Goal: Task Accomplishment & Management: Complete application form

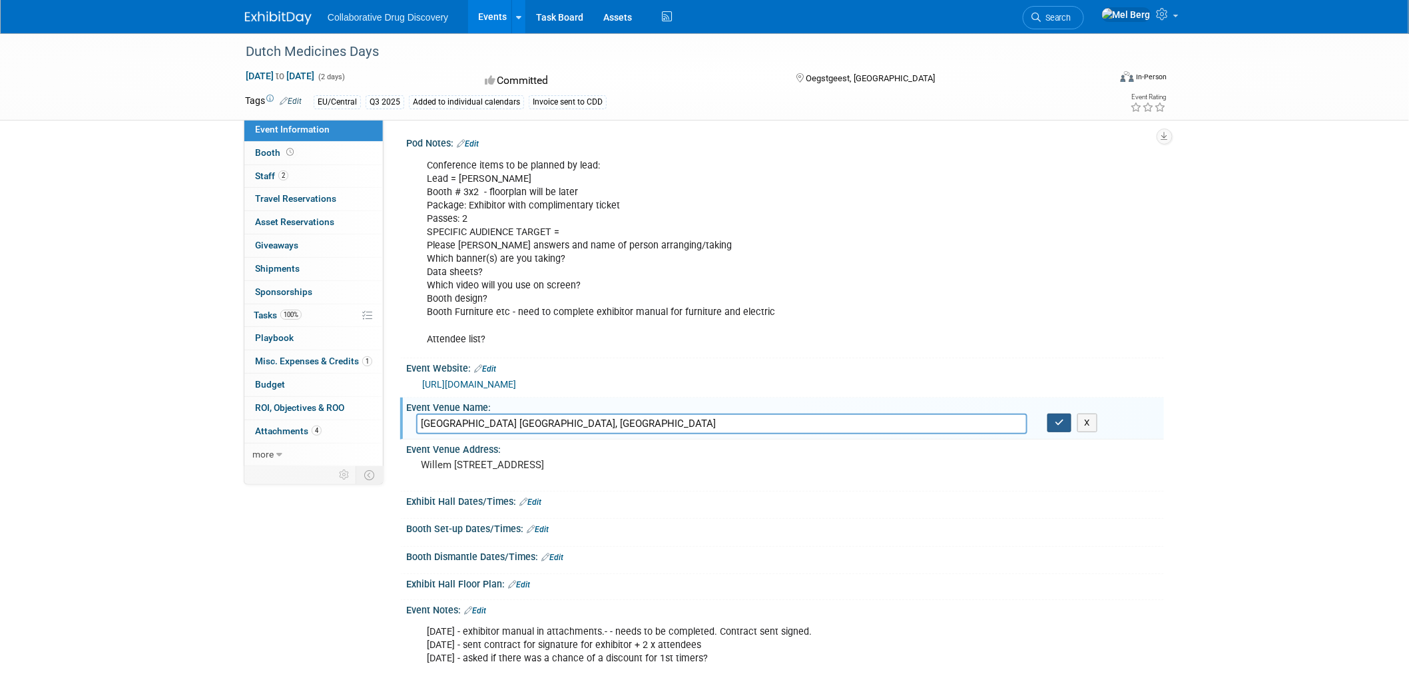
click at [1055, 419] on icon "button" at bounding box center [1059, 422] width 9 height 9
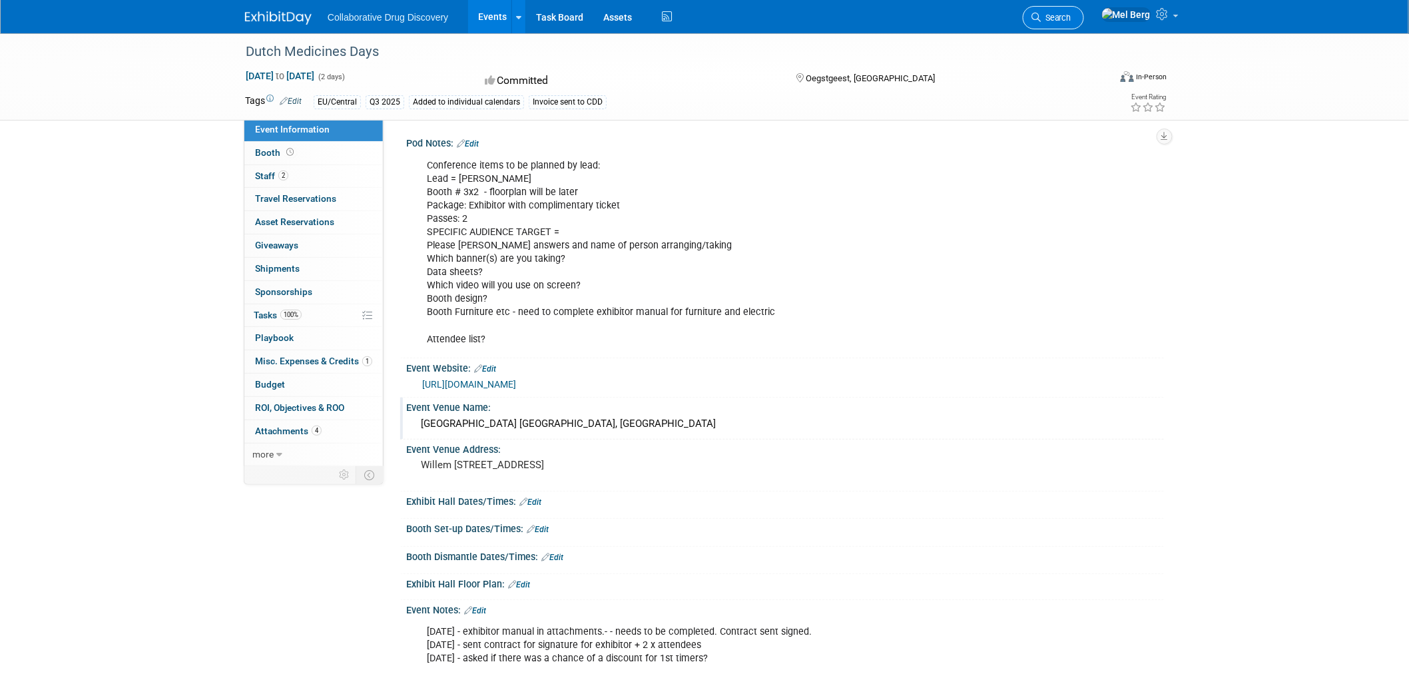
click at [1071, 18] on span "Search" at bounding box center [1056, 18] width 31 height 10
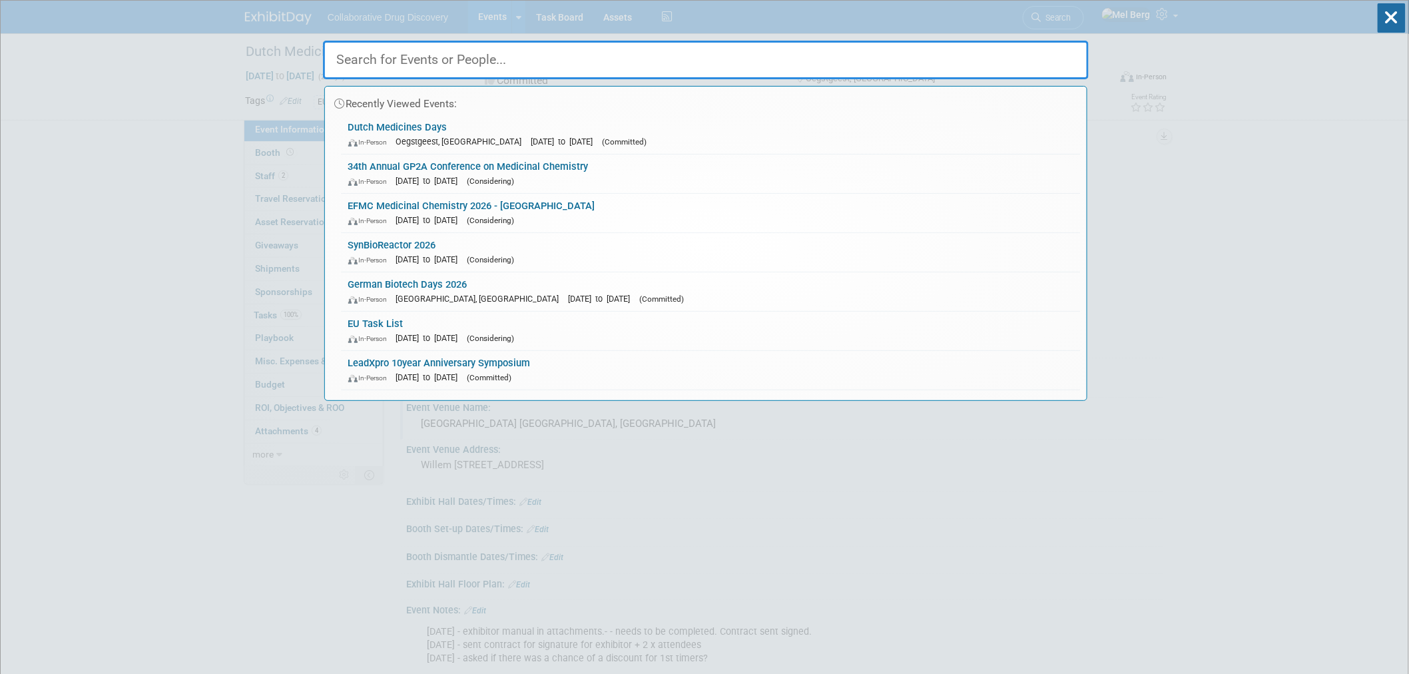
paste input "AusBioTech"
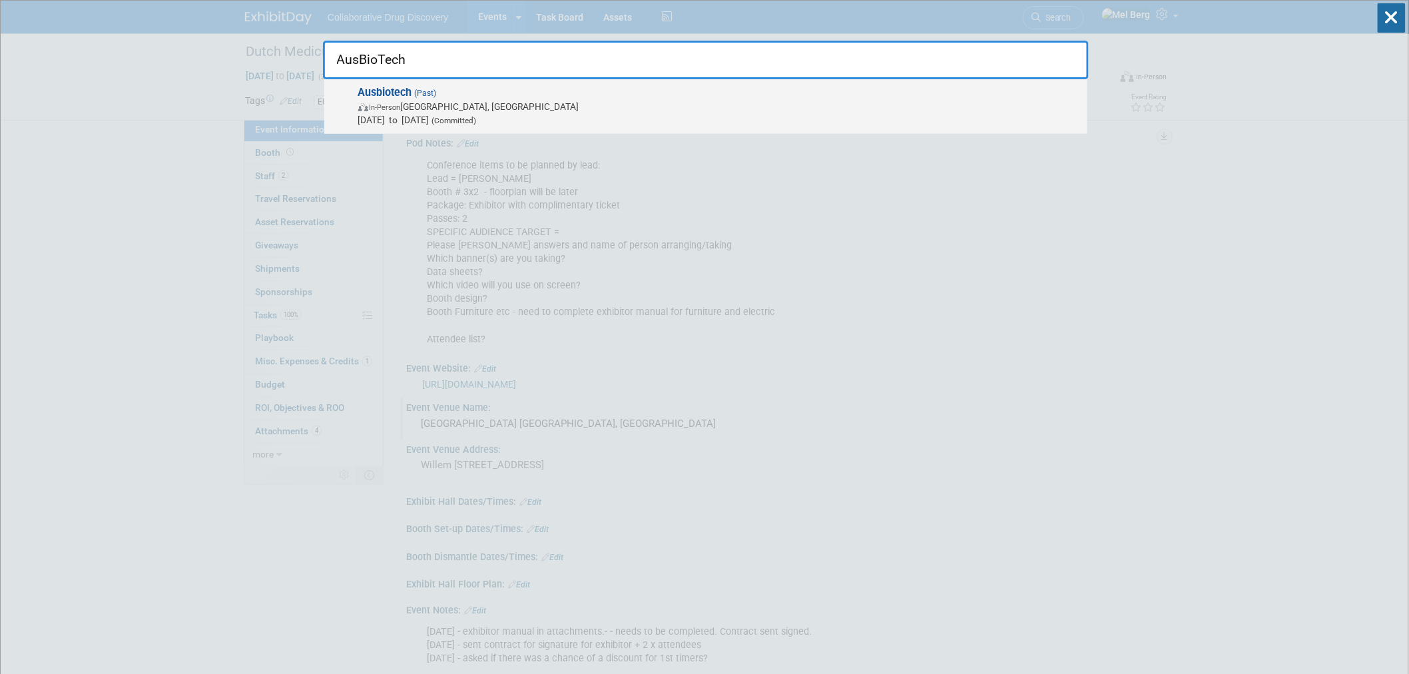
type input "AusBioTech"
click at [388, 116] on span "Nov 1, 2023 to Nov 3, 2023 (Committed)" at bounding box center [719, 119] width 722 height 13
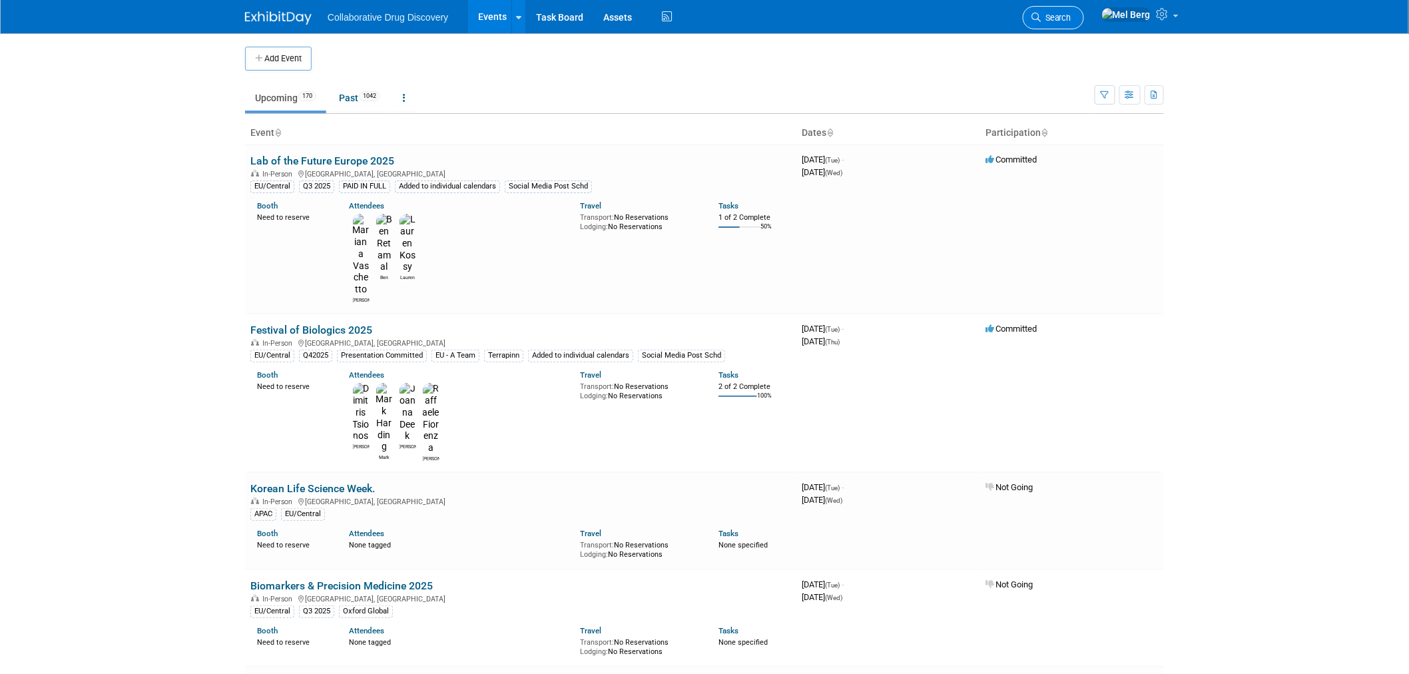
drag, startPoint x: 0, startPoint y: 0, endPoint x: 1075, endPoint y: 9, distance: 1074.7
click at [1075, 9] on link "Search" at bounding box center [1053, 17] width 61 height 23
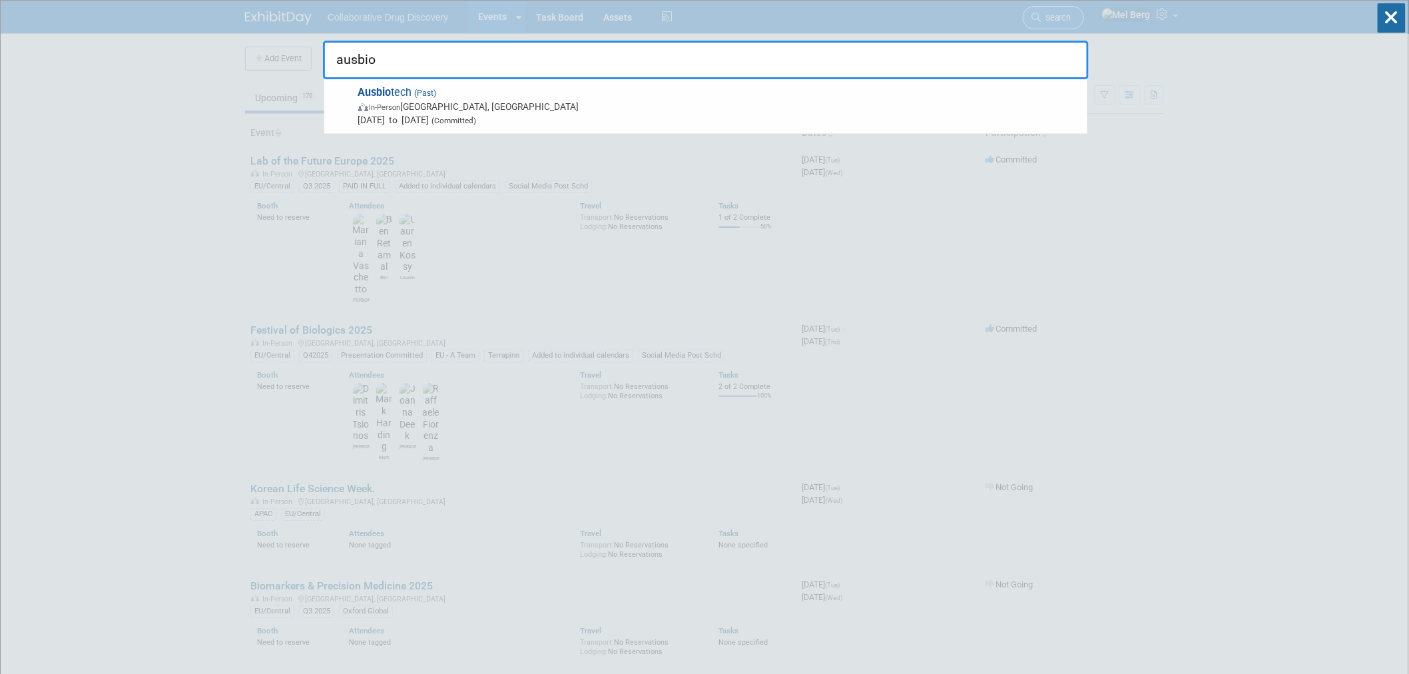
type input "ausbiot"
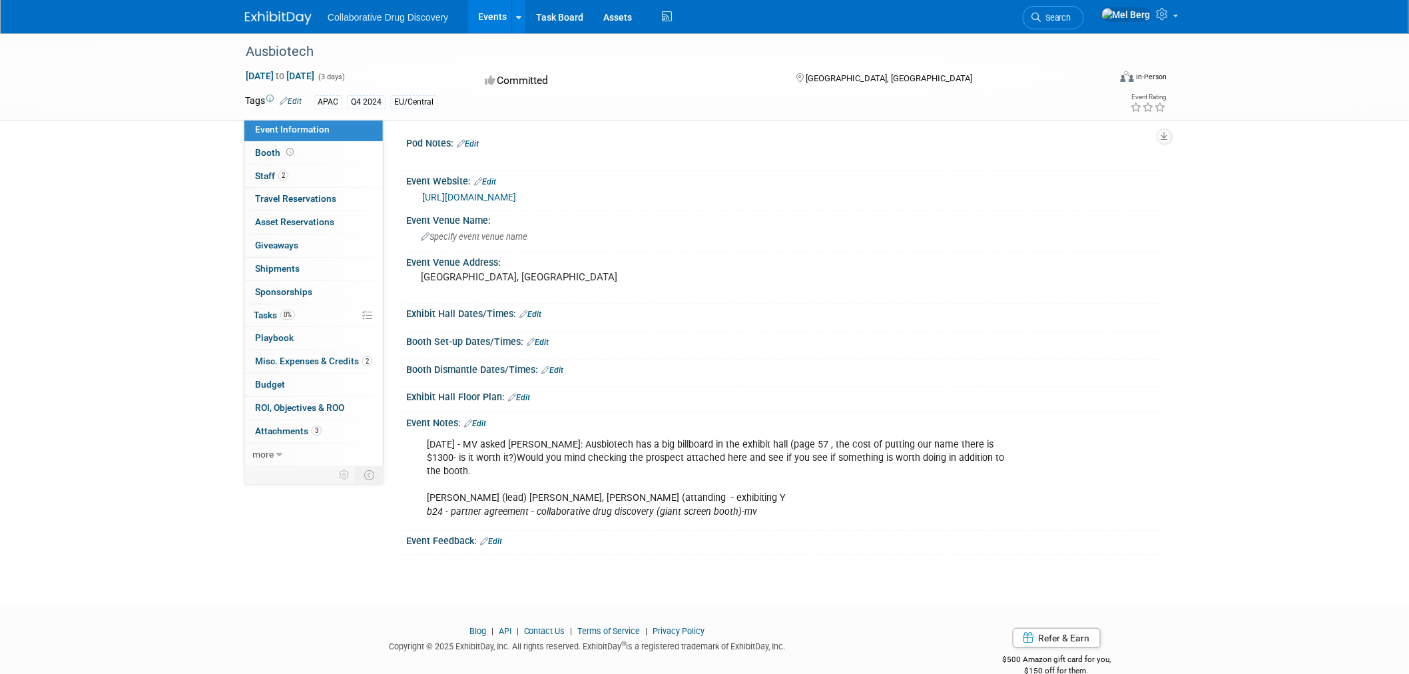
click at [513, 198] on link "https://www.ausbiotechnc.org/" at bounding box center [469, 197] width 94 height 11
click at [315, 70] on span "Nov 1, 2023 to Nov 3, 2023" at bounding box center [280, 76] width 70 height 12
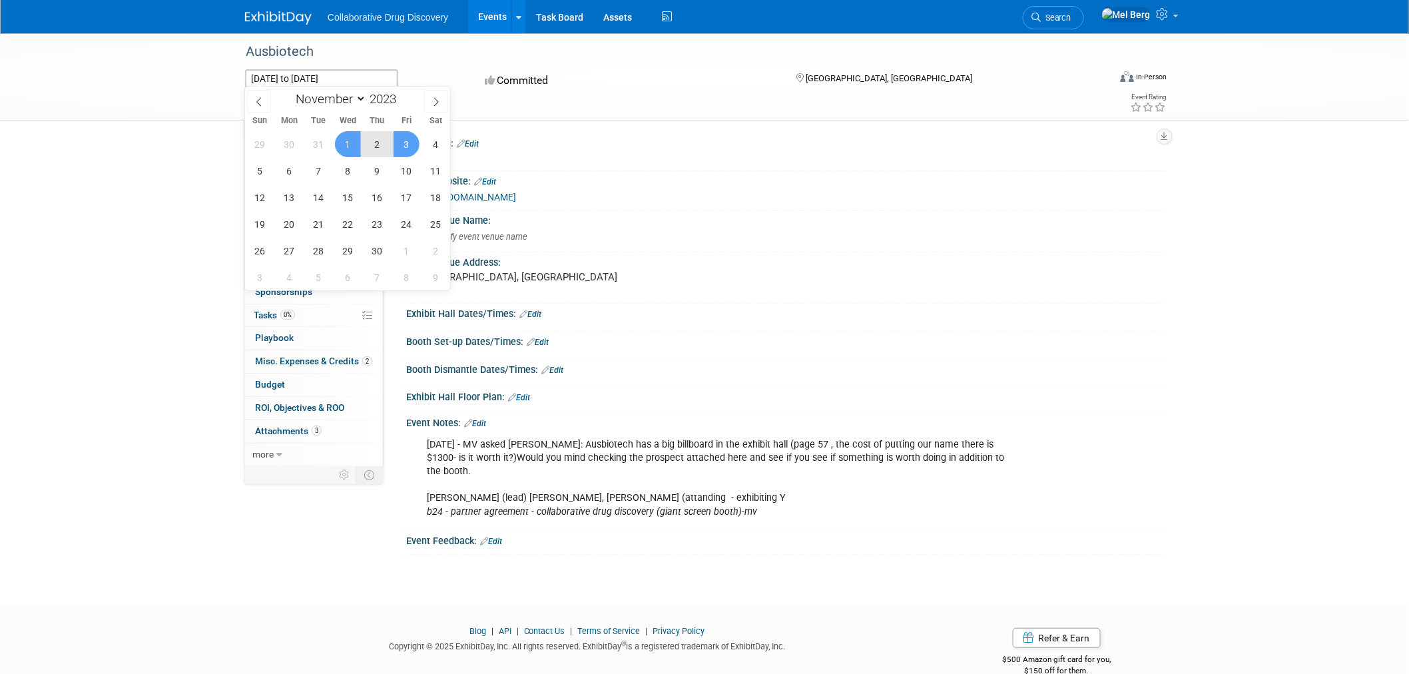
drag, startPoint x: 258, startPoint y: 100, endPoint x: 272, endPoint y: 118, distance: 22.4
click at [260, 100] on icon at bounding box center [258, 101] width 9 height 9
select select "9"
click at [435, 197] on span "21" at bounding box center [436, 197] width 26 height 26
type input "Oct 21, 2023"
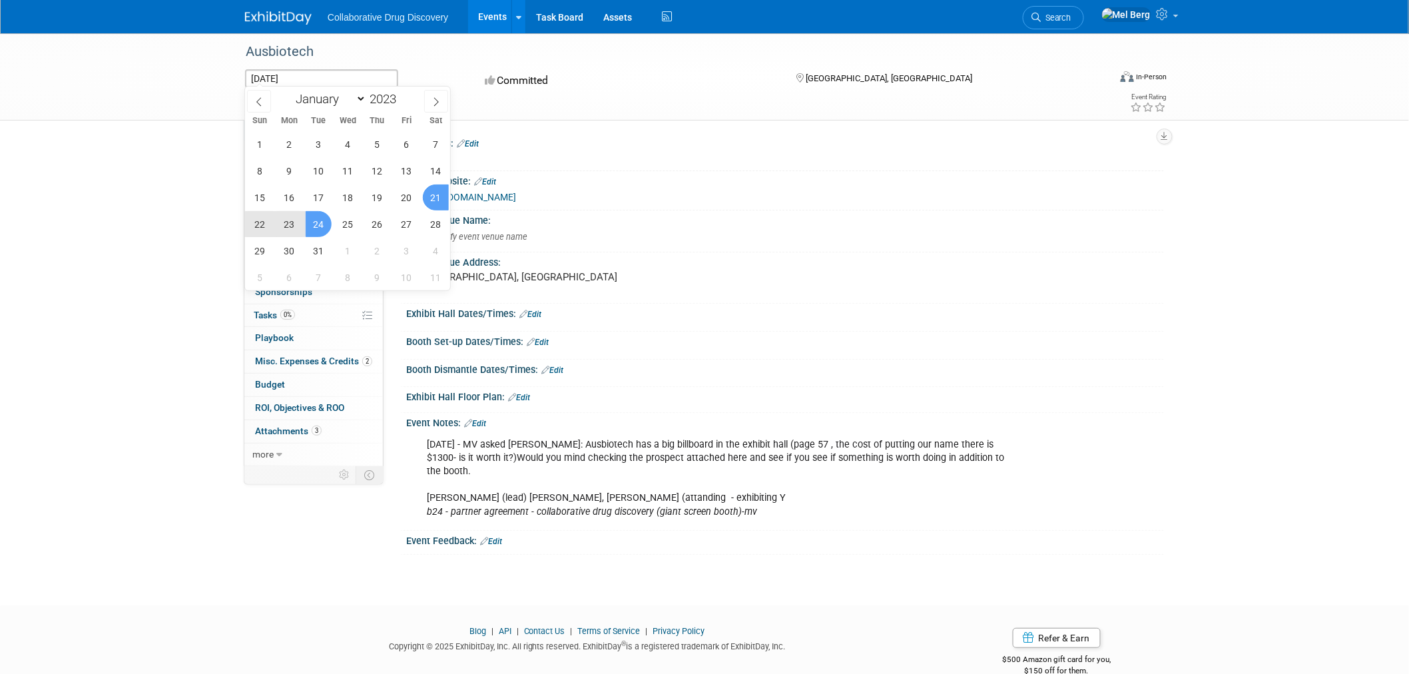
click at [322, 228] on span "24" at bounding box center [319, 224] width 26 height 26
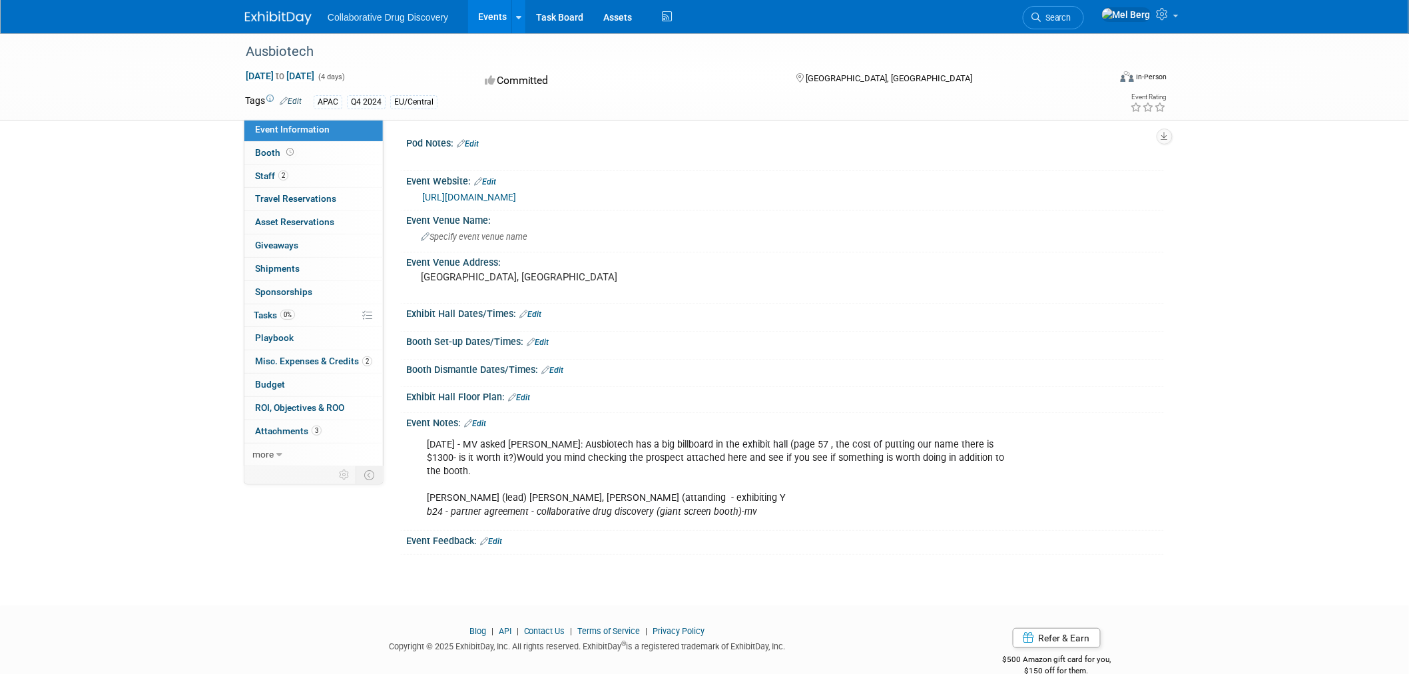
click at [547, 467] on div "30APR2024 - MV asked Abe: Ausbiotech has a big billboard in the exhibit hall (p…" at bounding box center [717, 477] width 600 height 93
click at [158, 315] on div "Ausbiotech Oct 21, 2023 to Oct 24, 2023 (4 days) Oct 21, 2023 to Oct 24, 2023 C…" at bounding box center [704, 307] width 1409 height 548
click at [322, 368] on link "2 Misc. Expenses & Credits 2" at bounding box center [313, 361] width 139 height 23
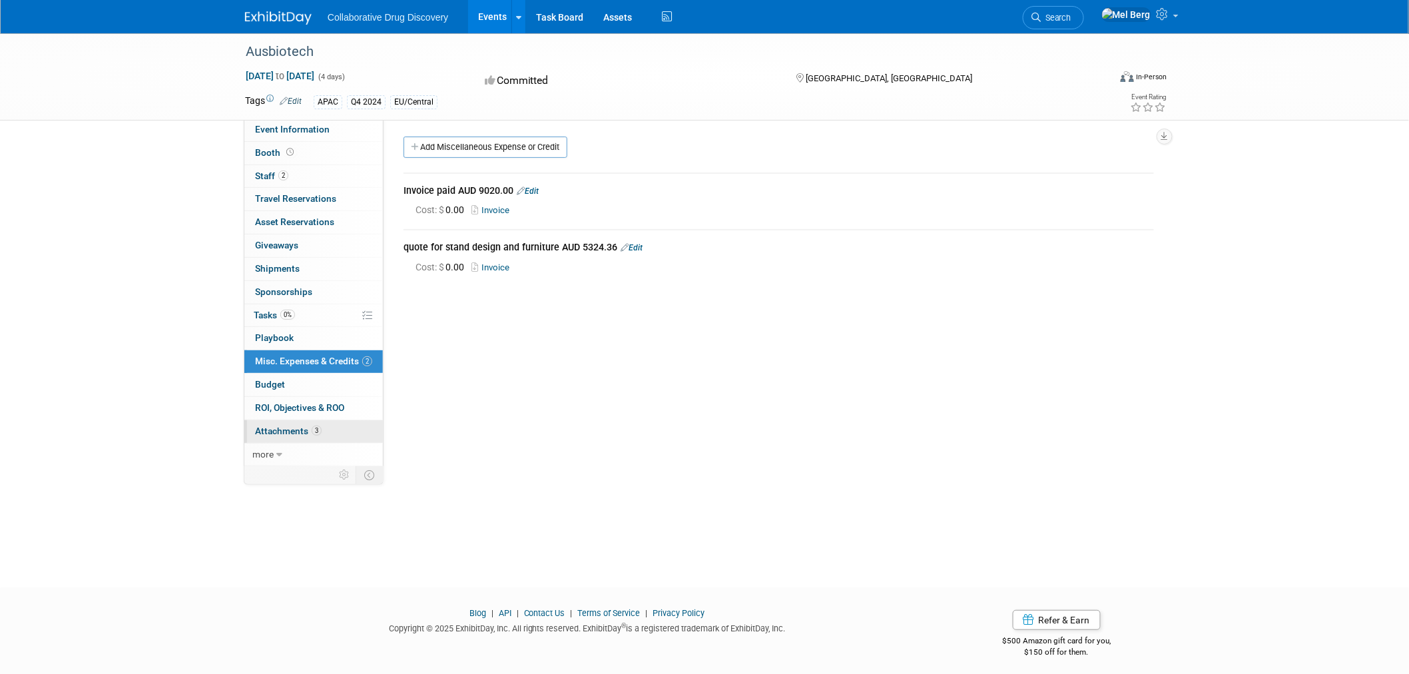
click at [281, 435] on span "Attachments 3" at bounding box center [288, 430] width 67 height 11
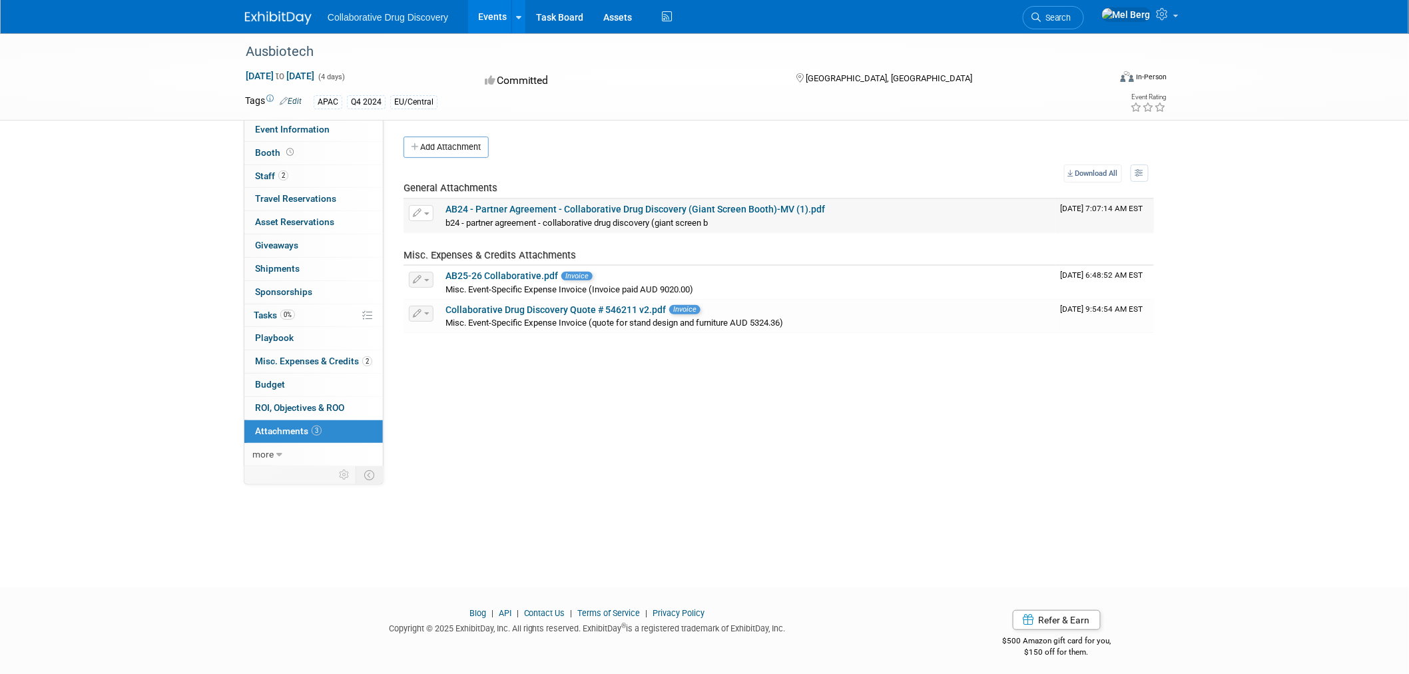
click at [691, 210] on link "AB24 - Partner Agreement - Collaborative Drug Discovery (Giant Screen Booth)-MV…" at bounding box center [635, 209] width 380 height 11
click at [297, 75] on span "Oct 21, 2023 to Oct 24, 2023" at bounding box center [280, 76] width 70 height 12
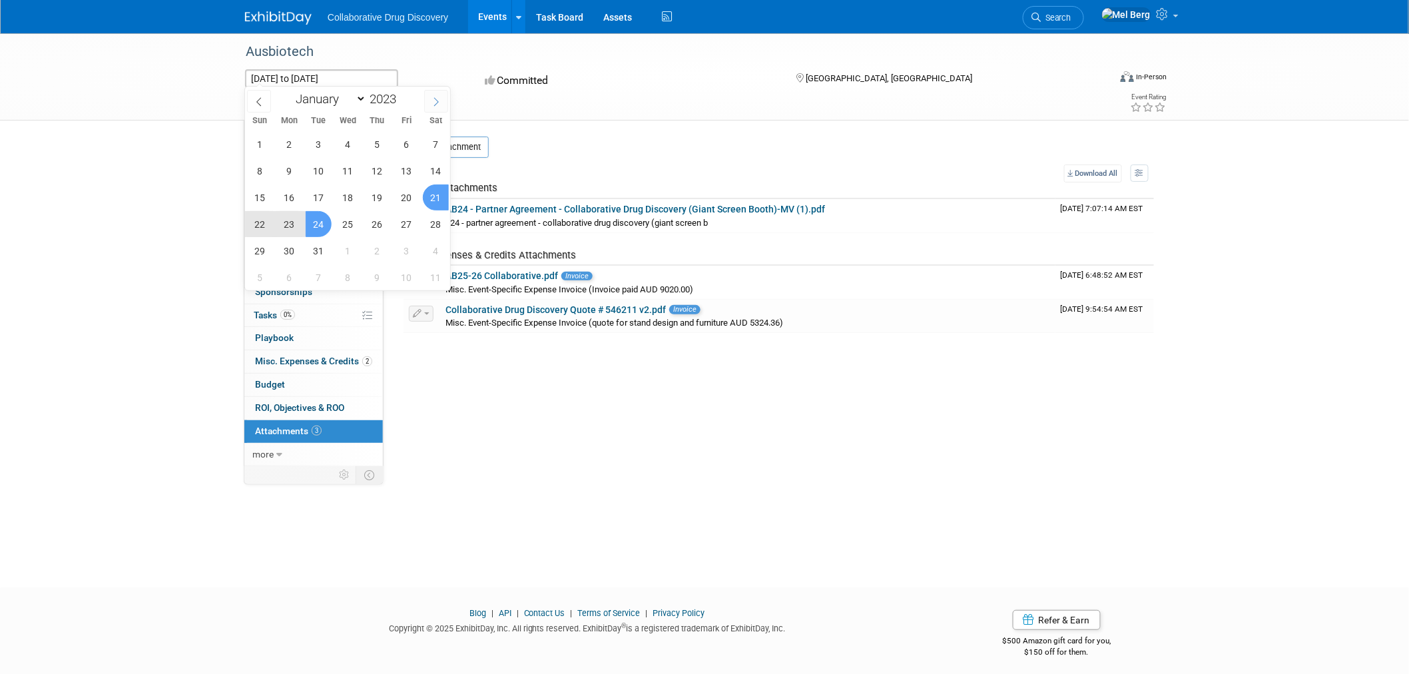
click at [429, 98] on span at bounding box center [436, 101] width 24 height 23
select select "10"
click at [349, 139] on span "1" at bounding box center [348, 144] width 26 height 26
type input "Nov 1, 2023"
click at [414, 142] on span "3" at bounding box center [407, 144] width 26 height 26
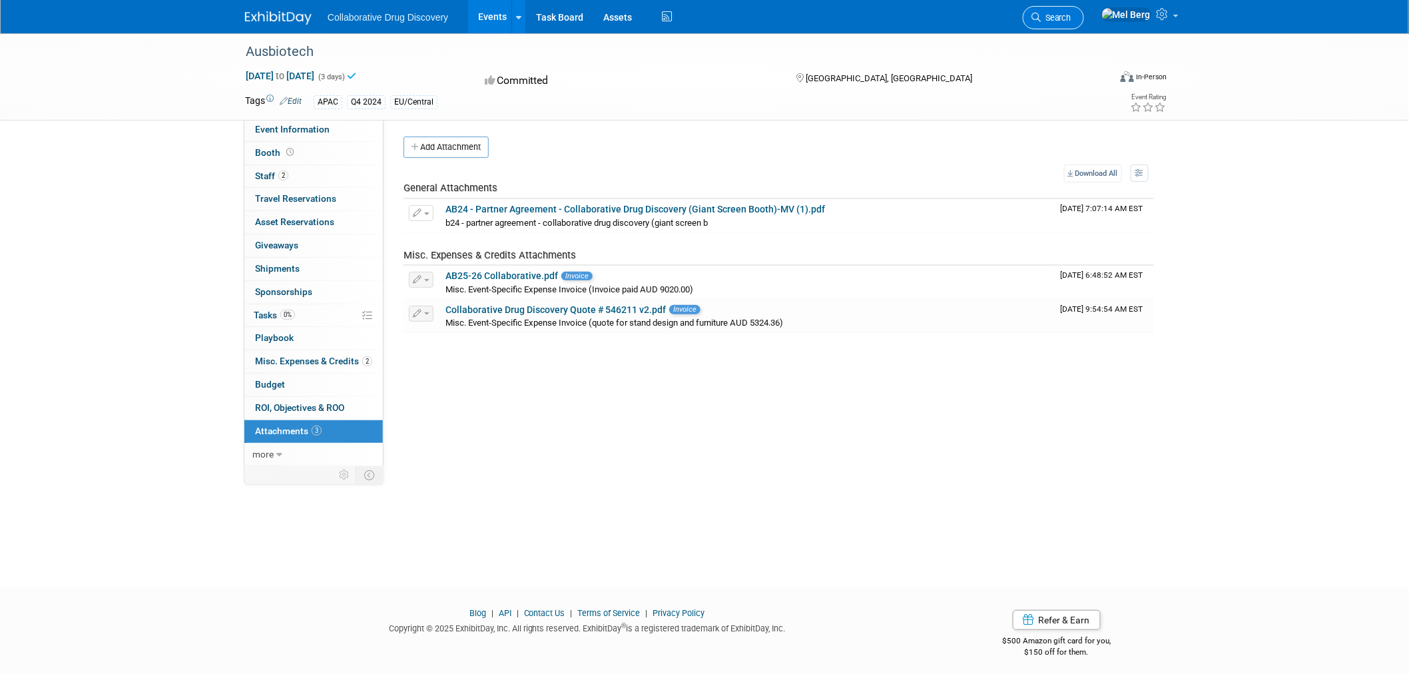
click at [1071, 13] on span "Search" at bounding box center [1056, 18] width 31 height 10
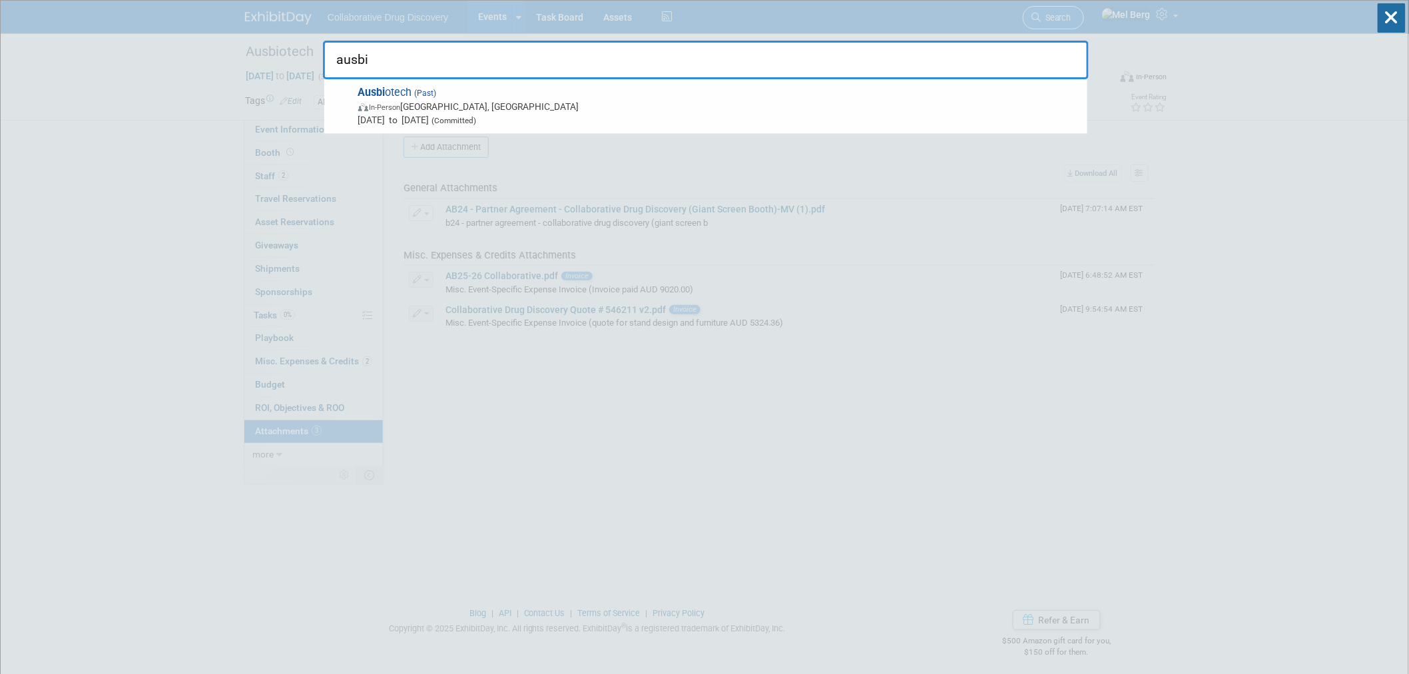
type input "ausbio"
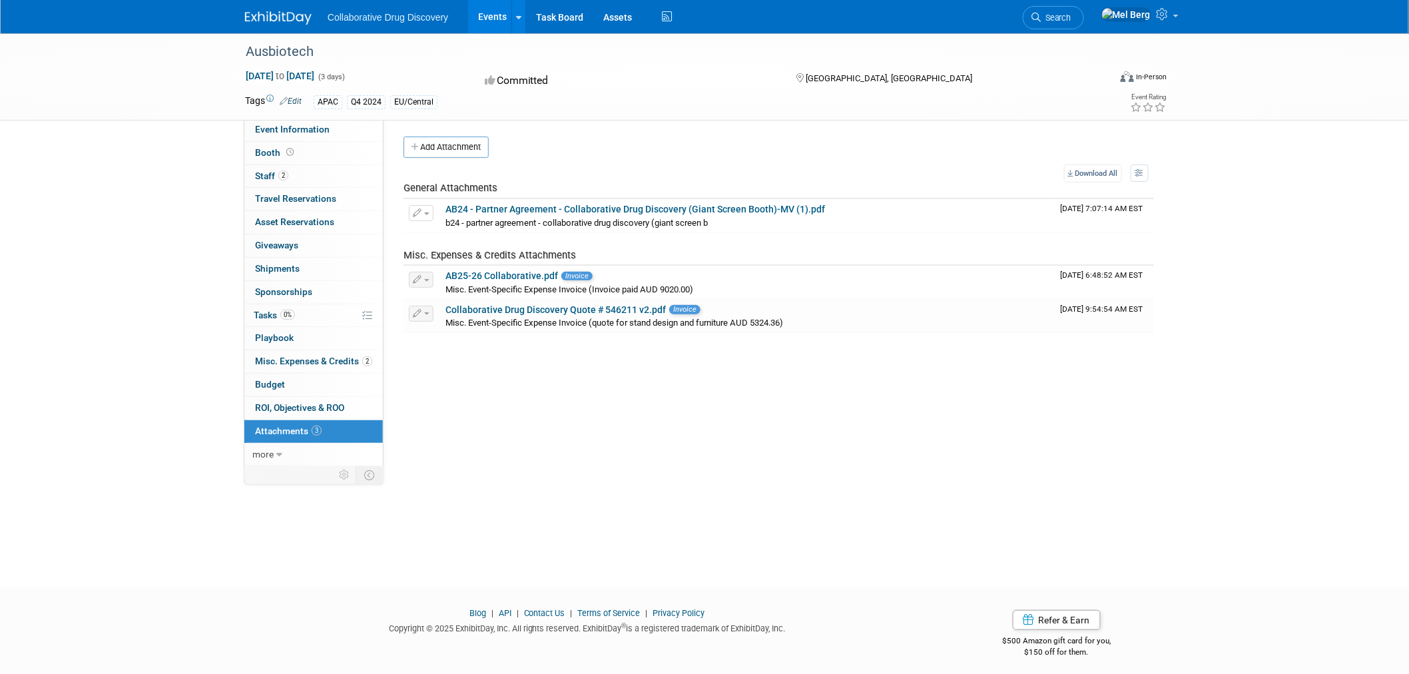
click at [286, 11] on img at bounding box center [278, 17] width 67 height 13
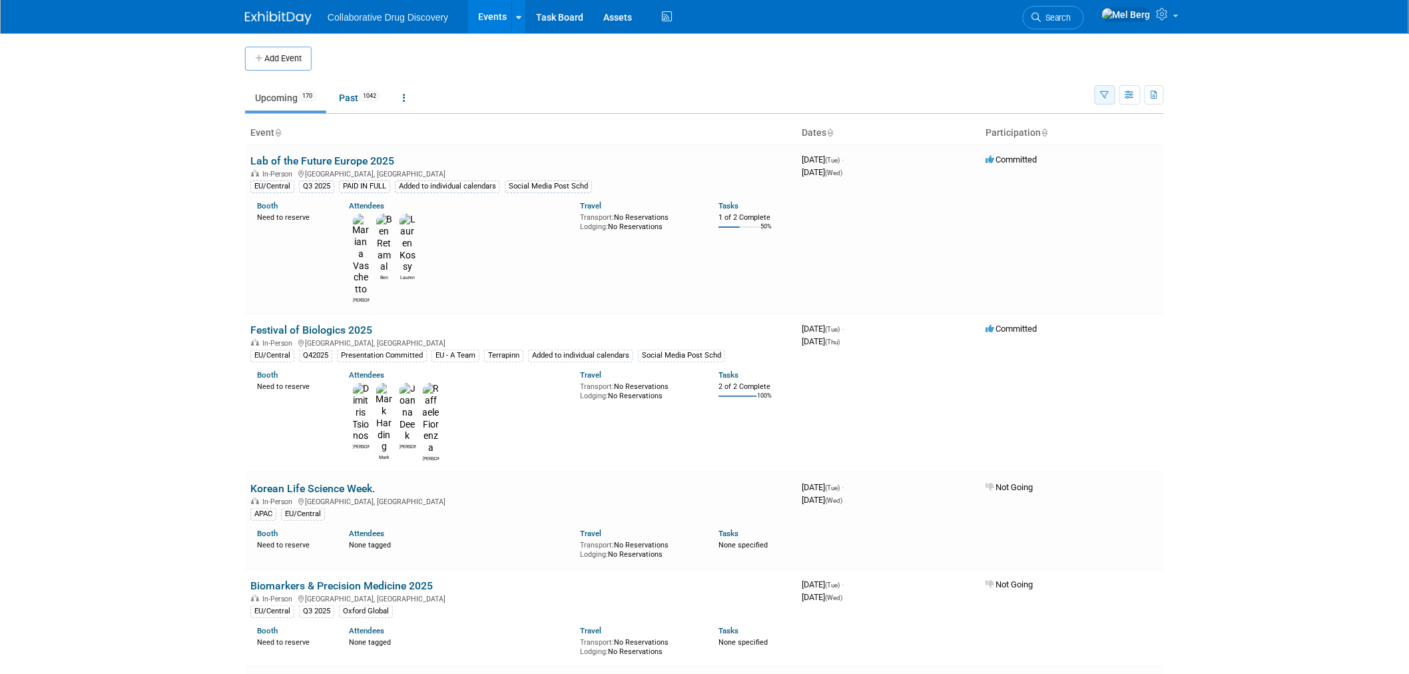
click at [1103, 97] on icon "button" at bounding box center [1105, 95] width 9 height 9
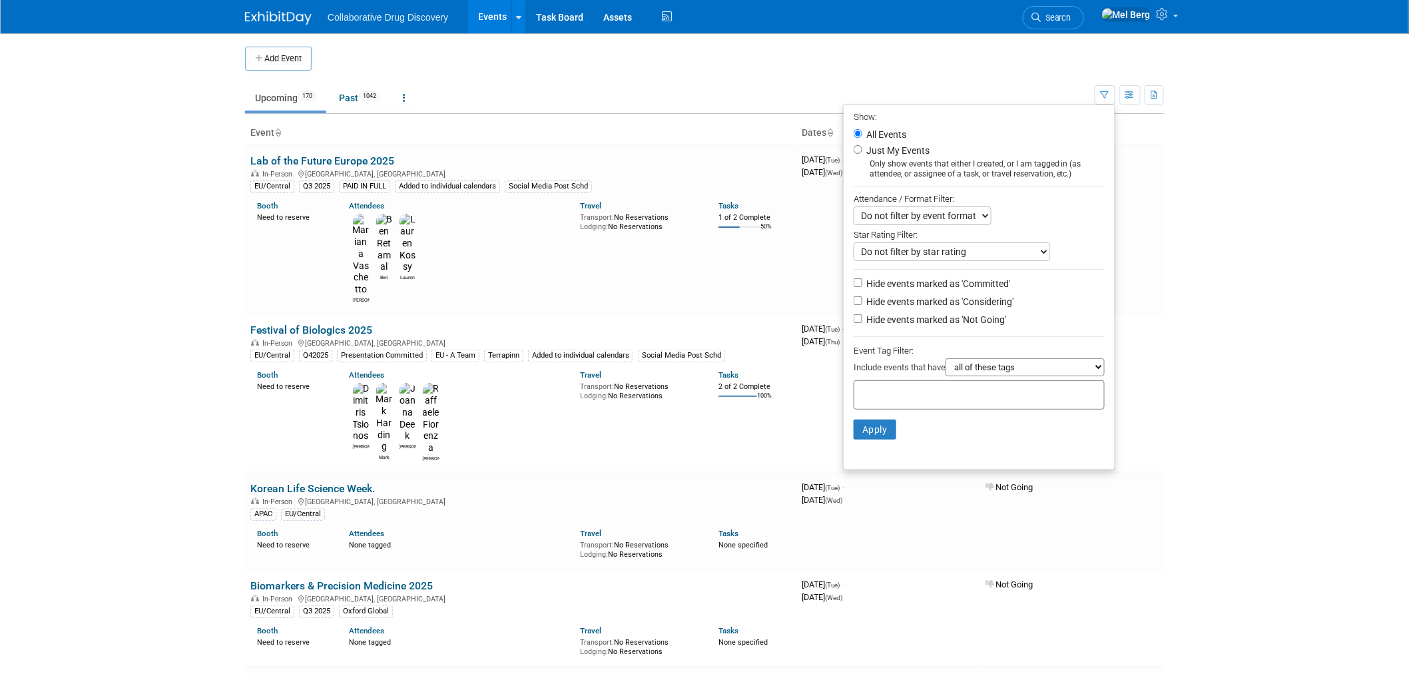
click at [864, 389] on input "text" at bounding box center [913, 392] width 107 height 13
type input "apa"
click at [862, 430] on div "APAC" at bounding box center [940, 422] width 186 height 19
type input "APAC"
click at [860, 451] on button "Apply" at bounding box center [875, 451] width 43 height 20
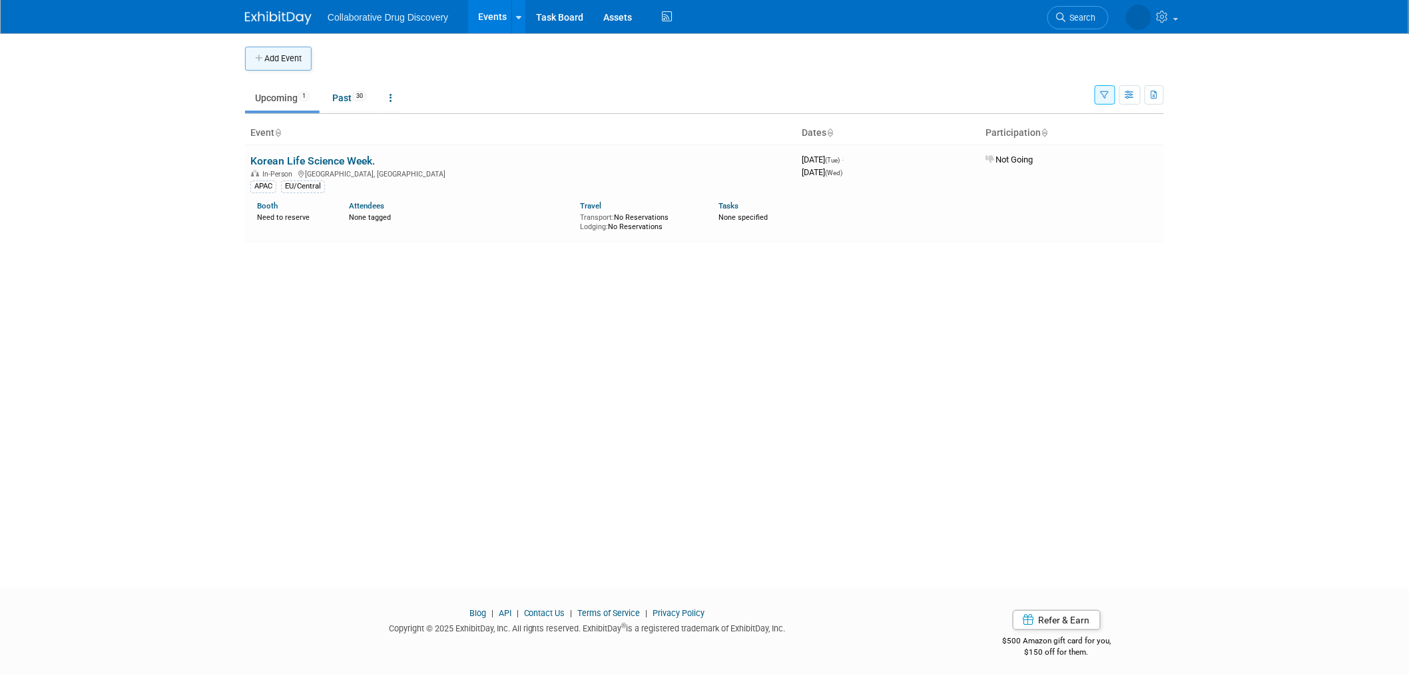
click at [284, 67] on button "Add Event" at bounding box center [278, 59] width 67 height 24
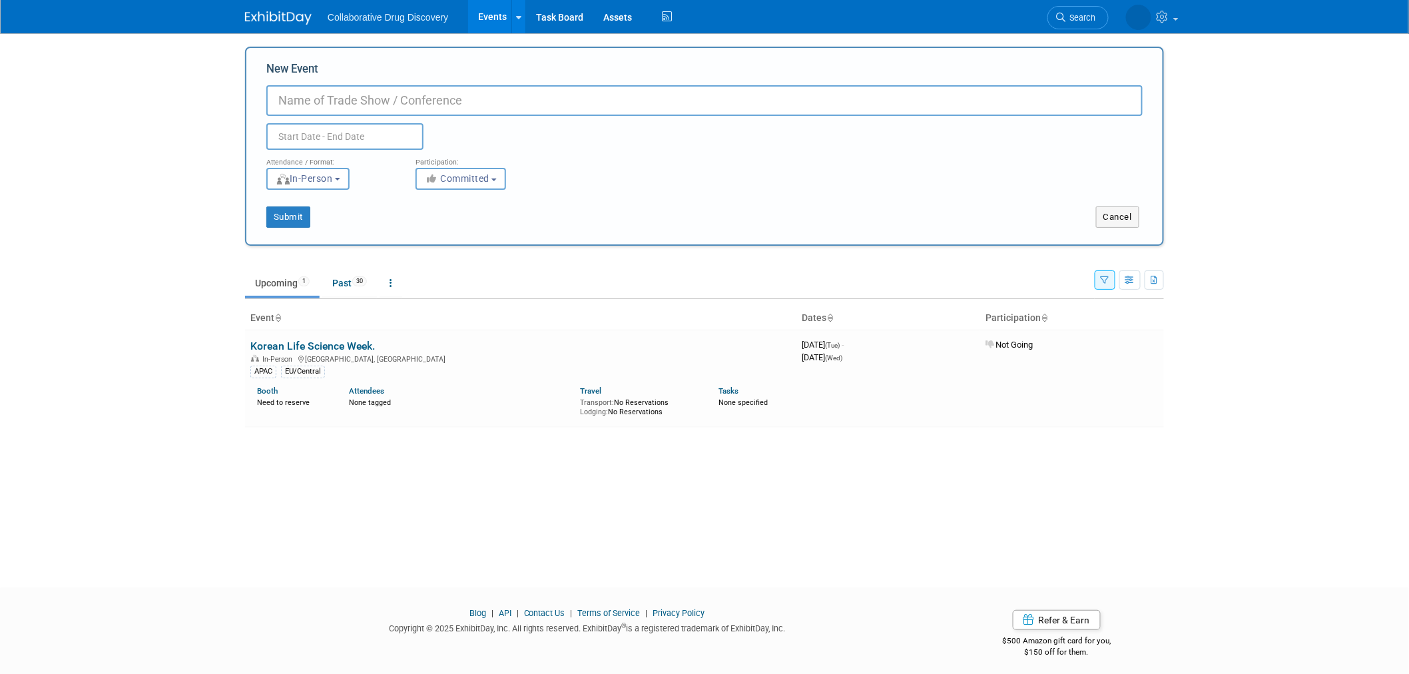
paste input "AusBiotech International Conference"
type input "AusBiotech International Conference"
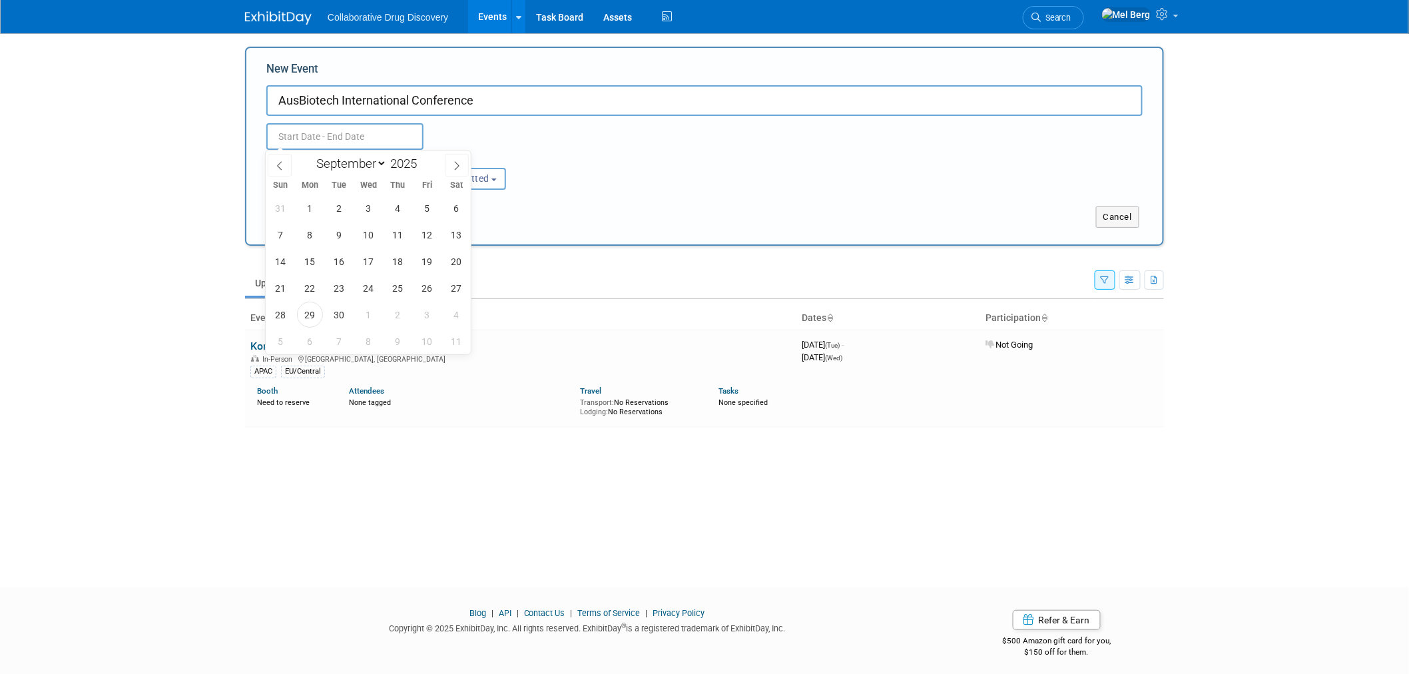
click at [345, 132] on input "text" at bounding box center [344, 136] width 157 height 27
click at [455, 170] on span at bounding box center [457, 165] width 24 height 23
select select "9"
click at [344, 290] on span "21" at bounding box center [339, 288] width 26 height 26
click at [437, 294] on span "24" at bounding box center [427, 288] width 26 height 26
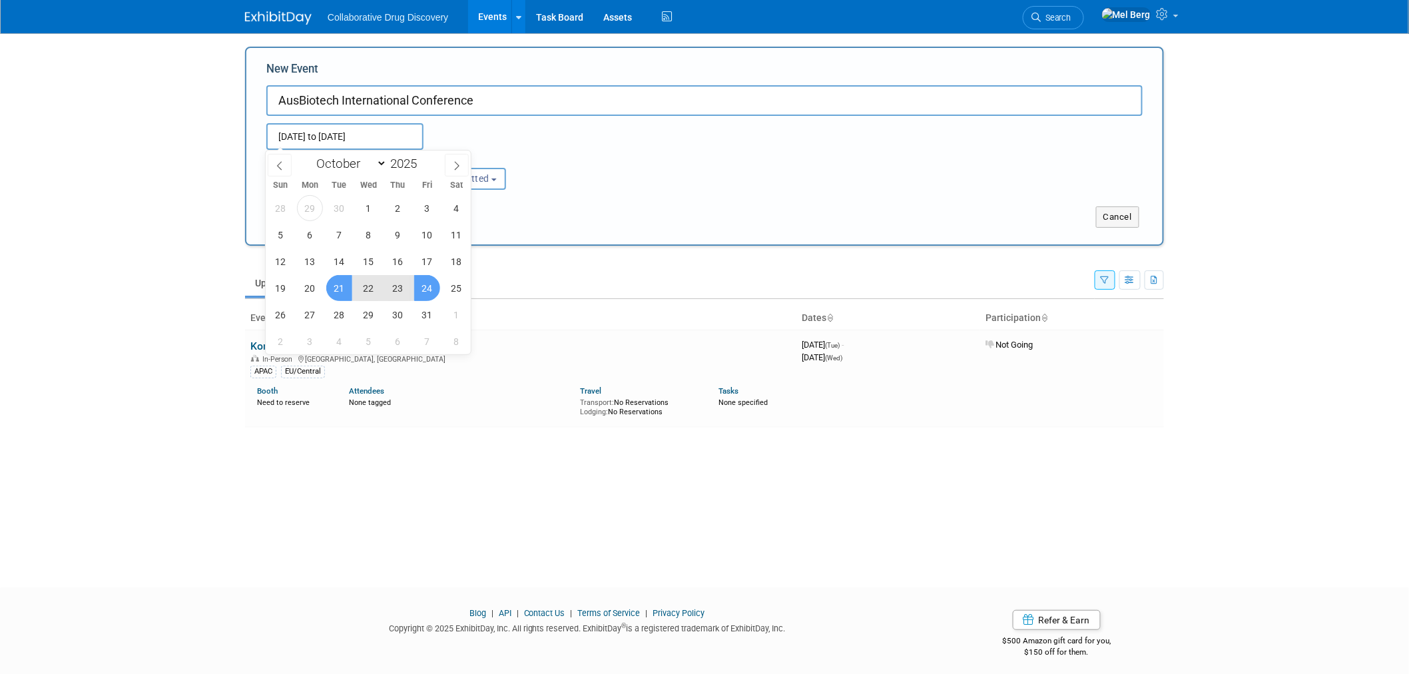
type input "Oct 21, 2025 to Oct 24, 2025"
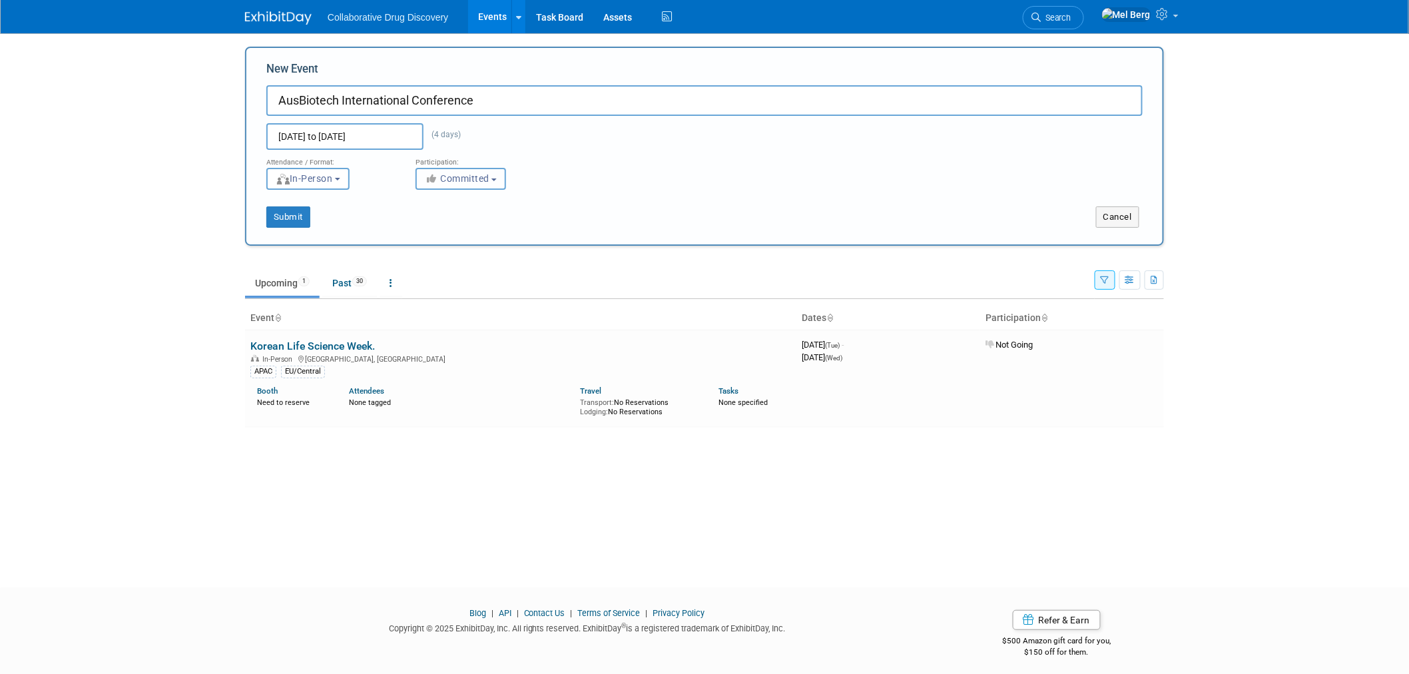
click at [457, 183] on button "Committed" at bounding box center [461, 179] width 91 height 22
click at [463, 228] on label "Considering" at bounding box center [467, 228] width 88 height 17
click at [428, 228] on input "Considering" at bounding box center [423, 229] width 9 height 9
click at [464, 178] on span "Considering" at bounding box center [459, 178] width 69 height 11
click at [462, 200] on label "Committed" at bounding box center [467, 206] width 88 height 17
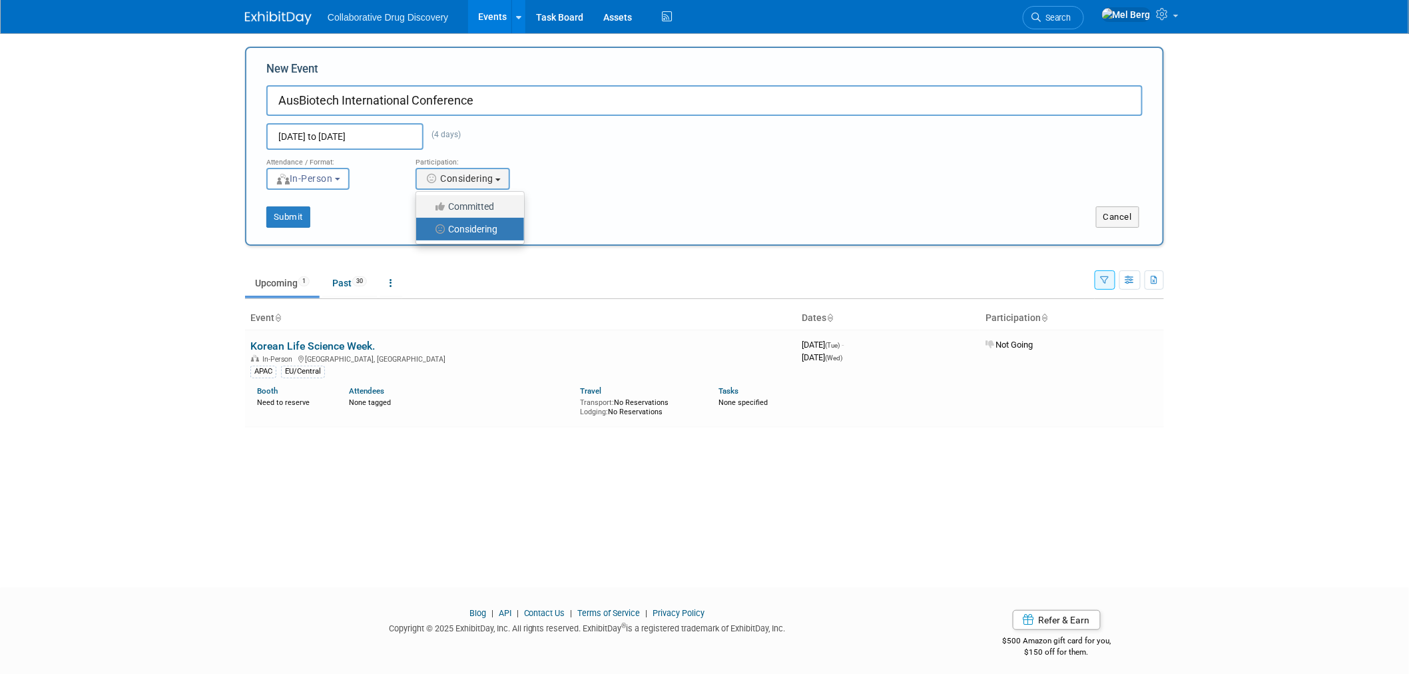
click at [428, 202] on input "Committed" at bounding box center [423, 206] width 9 height 9
select select "1"
click at [294, 209] on button "Submit" at bounding box center [288, 216] width 44 height 21
type input "AusBiotech International Conference"
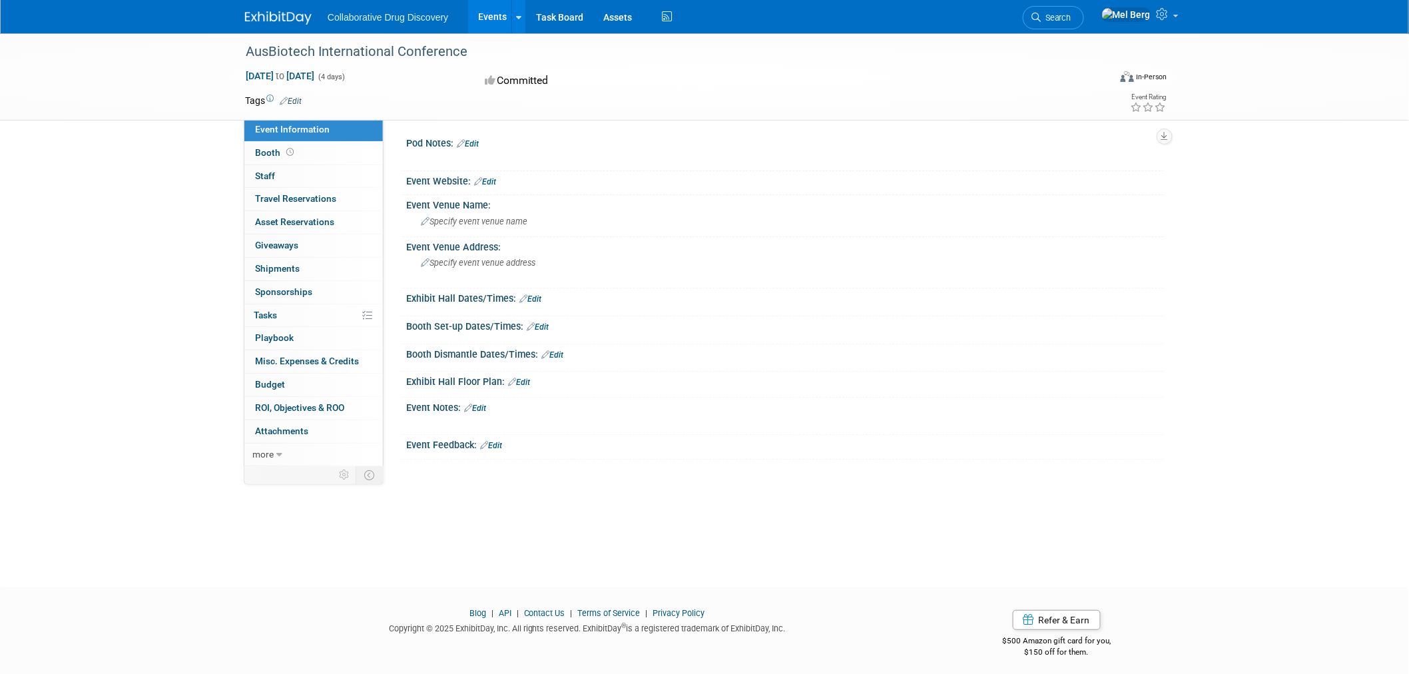
click at [304, 103] on td at bounding box center [656, 100] width 708 height 13
click at [304, 100] on td at bounding box center [656, 100] width 708 height 13
click at [300, 101] on link "Edit" at bounding box center [291, 101] width 22 height 9
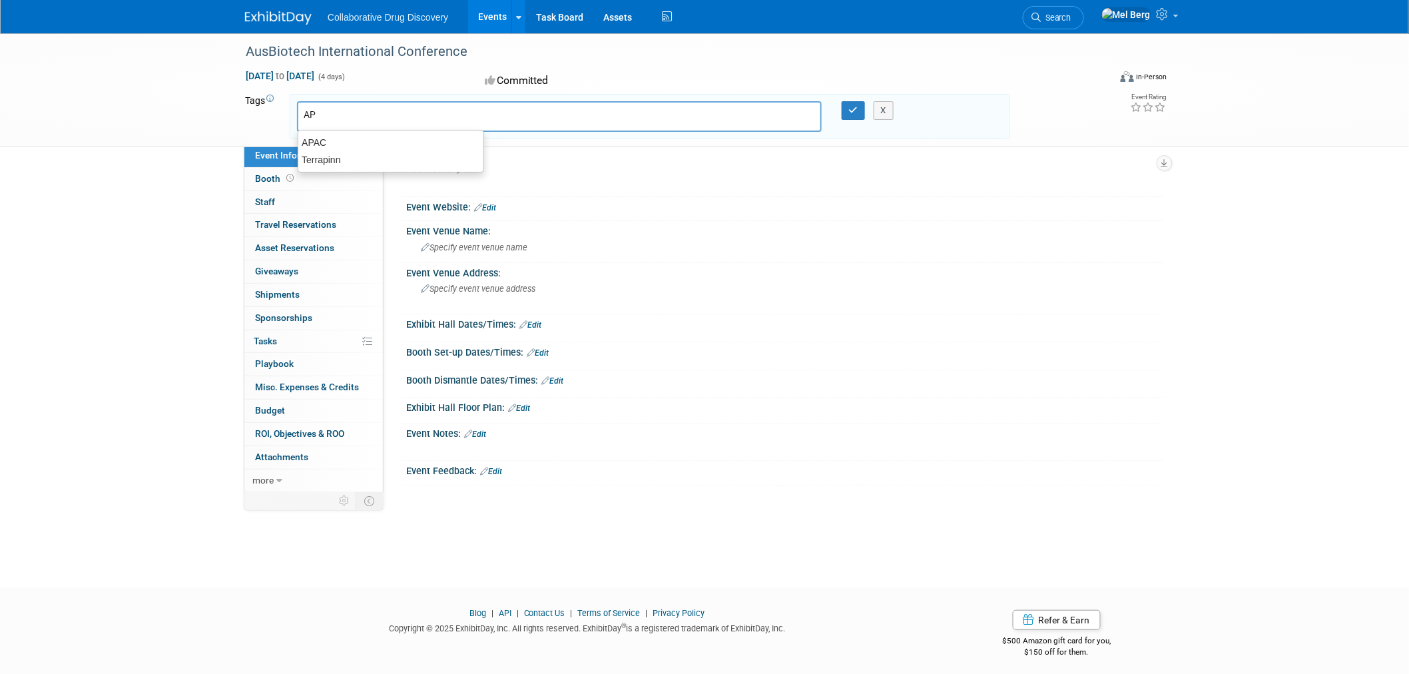
type input "APA"
click at [329, 137] on div "APAC" at bounding box center [391, 142] width 186 height 19
type input "APAC"
click at [849, 109] on icon "button" at bounding box center [853, 110] width 9 height 9
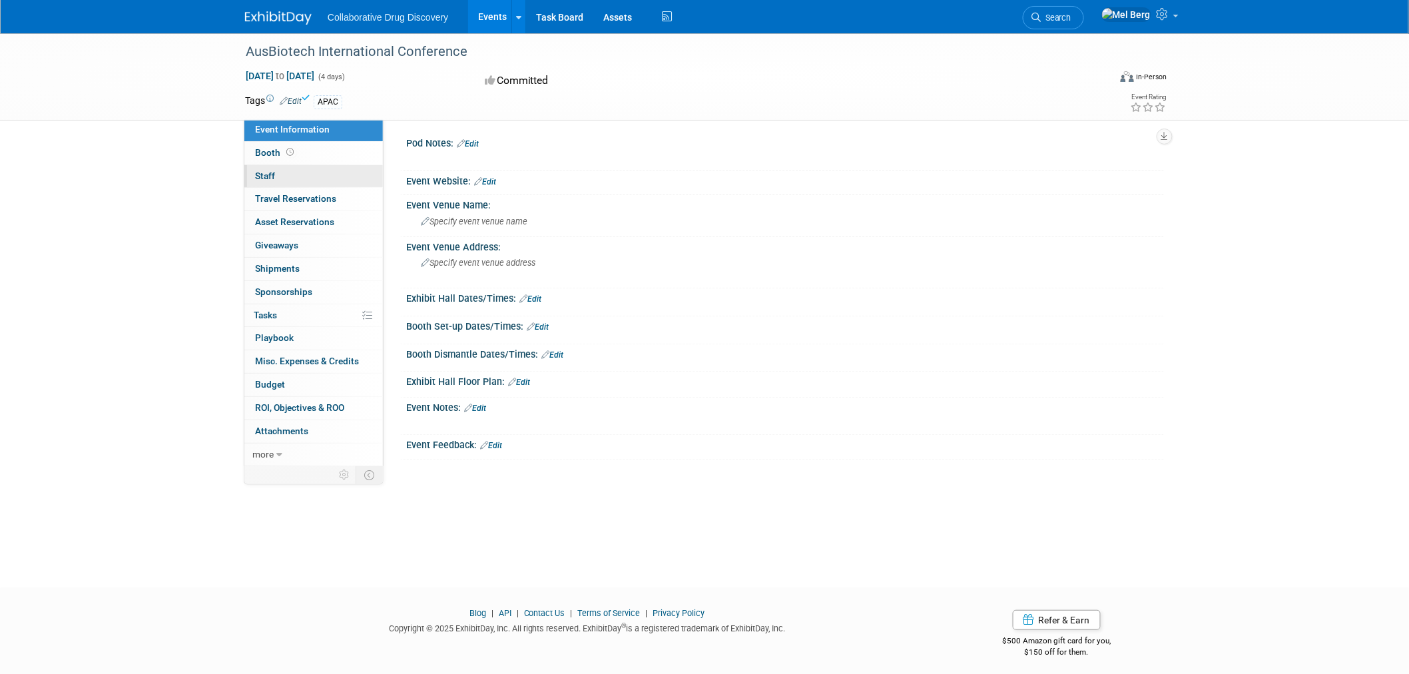
click at [270, 176] on span "Staff 0" at bounding box center [265, 175] width 20 height 11
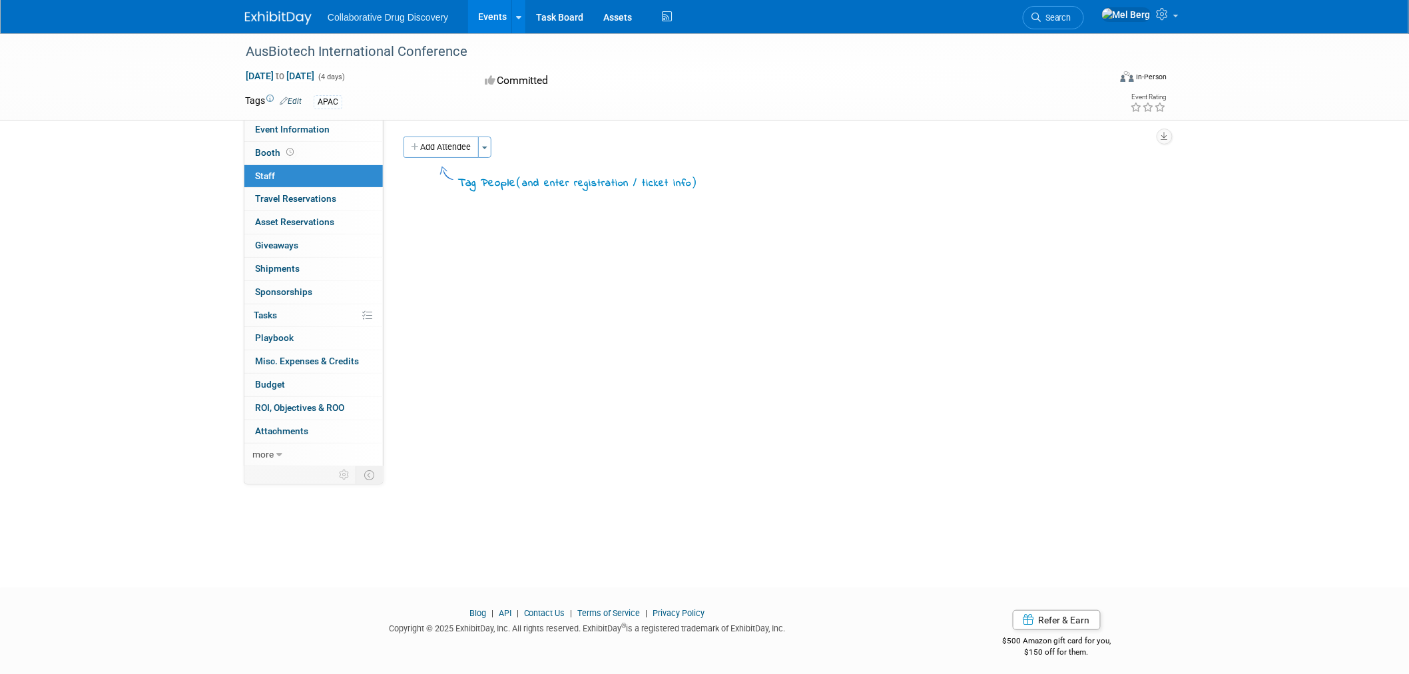
drag, startPoint x: 437, startPoint y: 147, endPoint x: 468, endPoint y: 158, distance: 32.7
click at [437, 147] on button "Add Attendee" at bounding box center [441, 147] width 75 height 21
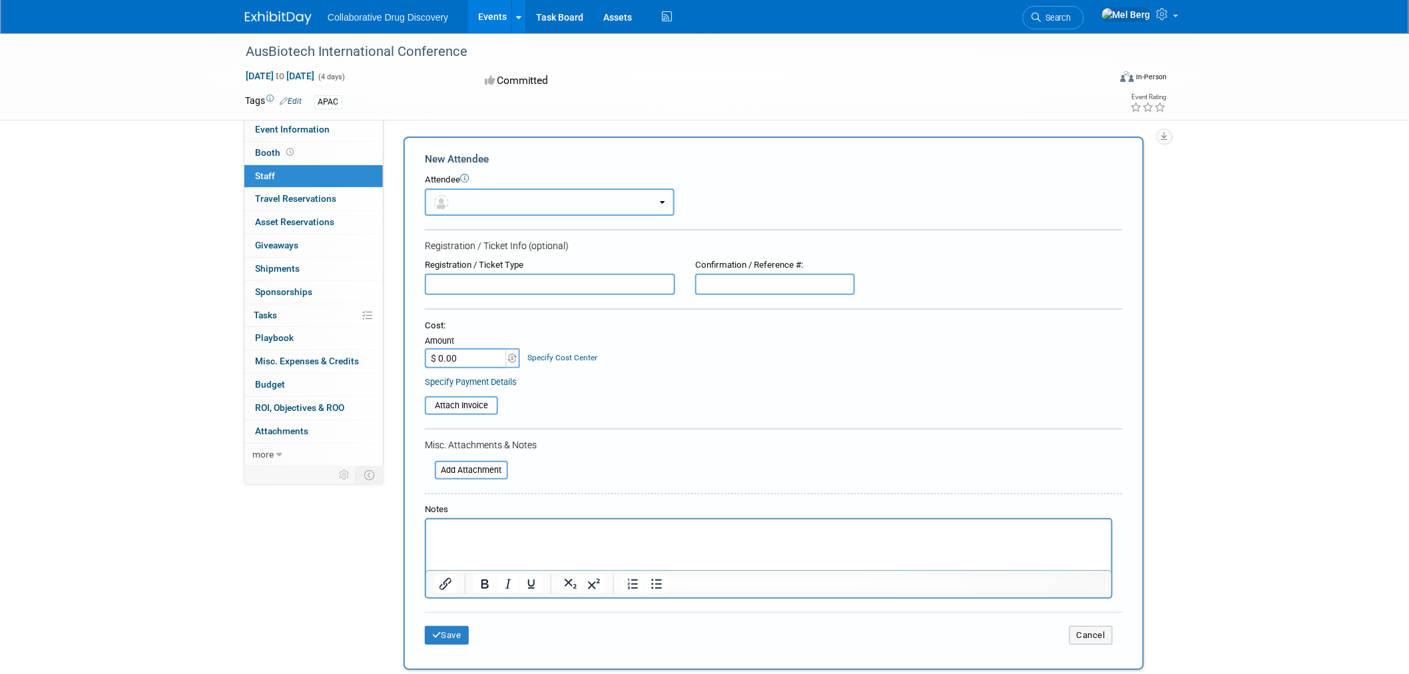
click at [514, 198] on button "button" at bounding box center [550, 201] width 250 height 27
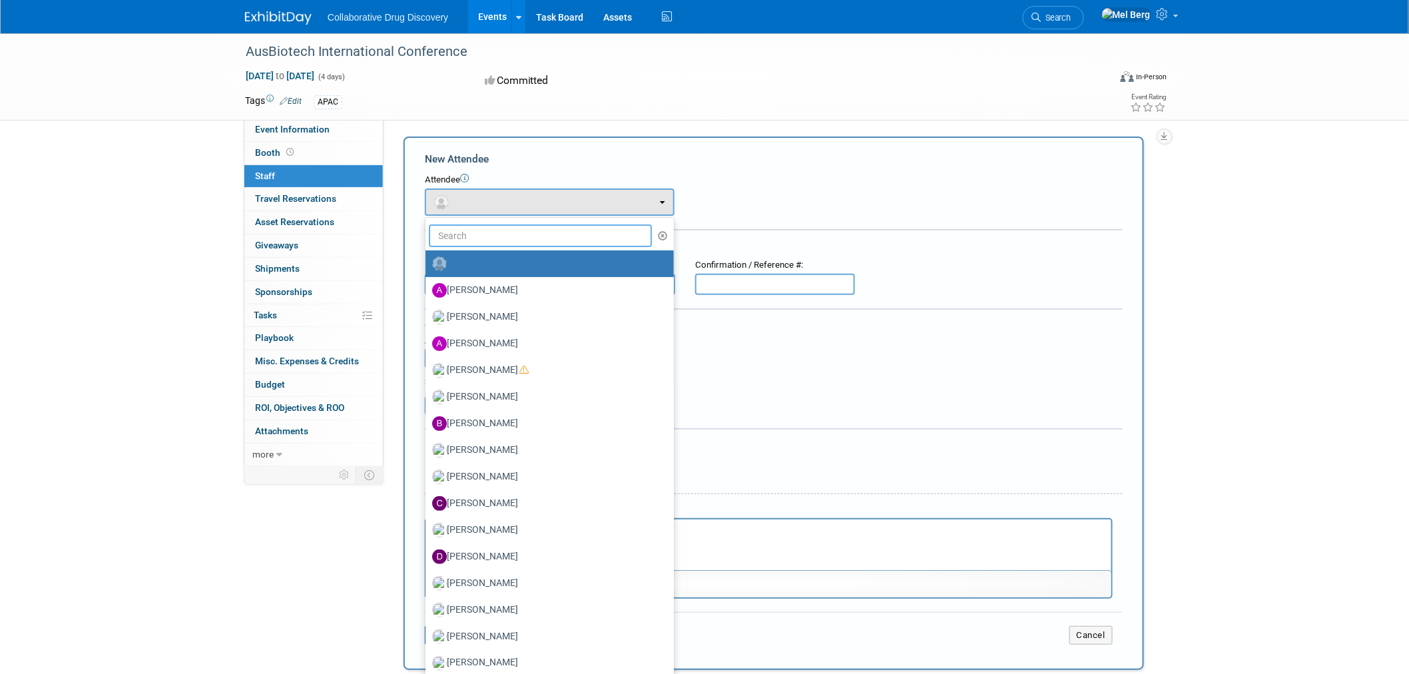
click at [510, 244] on input "text" at bounding box center [540, 235] width 223 height 23
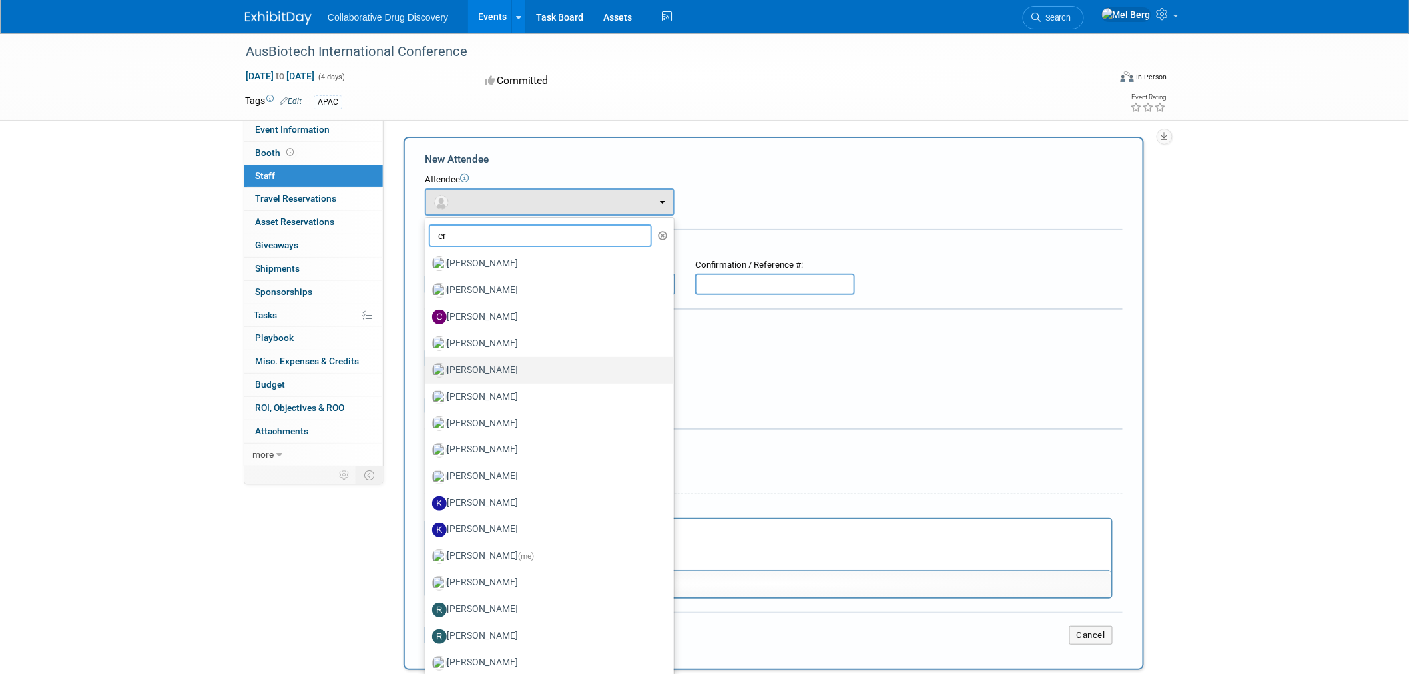
type input "er"
click at [511, 364] on label "Eric Gifford" at bounding box center [546, 370] width 228 height 21
click at [427, 364] on input "Eric Gifford" at bounding box center [423, 368] width 9 height 9
select select "4cc111ce-00e4-416b-81d4-0e127c445d44"
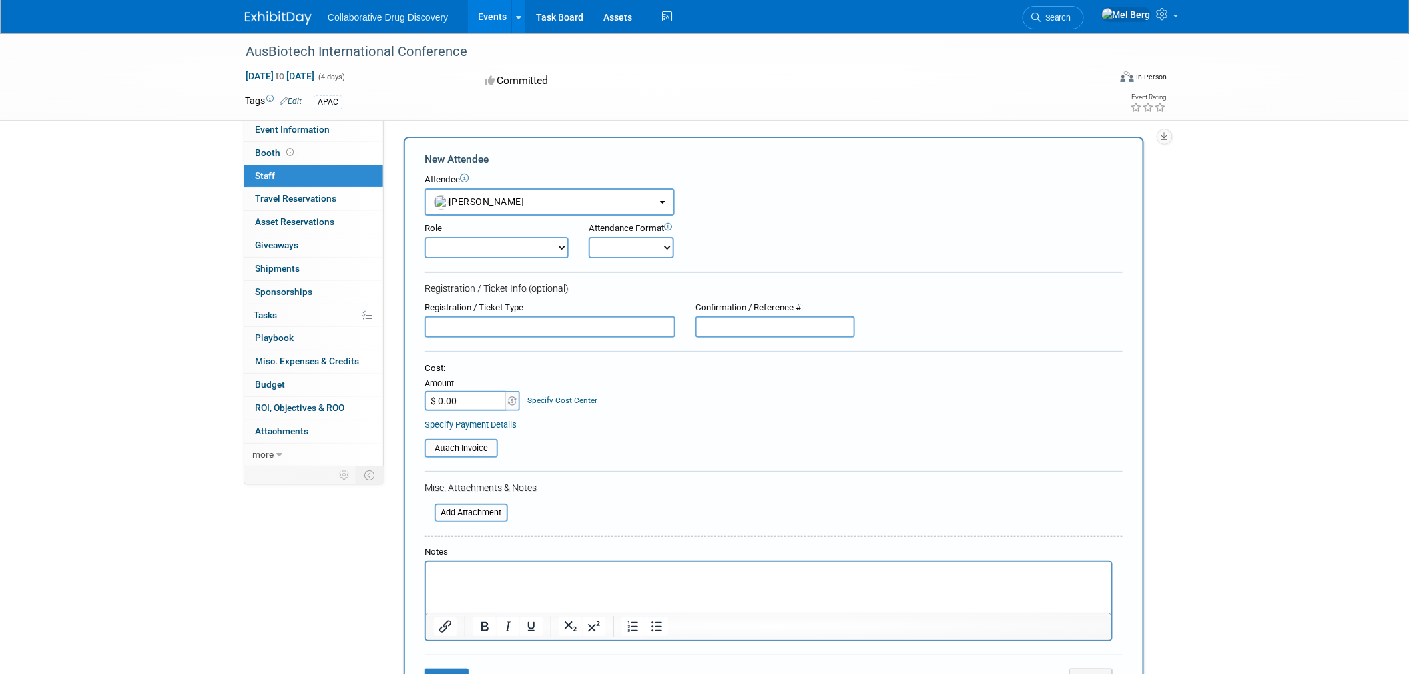
click at [546, 250] on select "Considering Demonstrator Host Planner Presenter Sales Representative Set-up/Dis…" at bounding box center [497, 247] width 144 height 21
select select "4"
click at [425, 237] on select "Considering Demonstrator Host Planner Presenter Sales Representative Set-up/Dis…" at bounding box center [497, 247] width 144 height 21
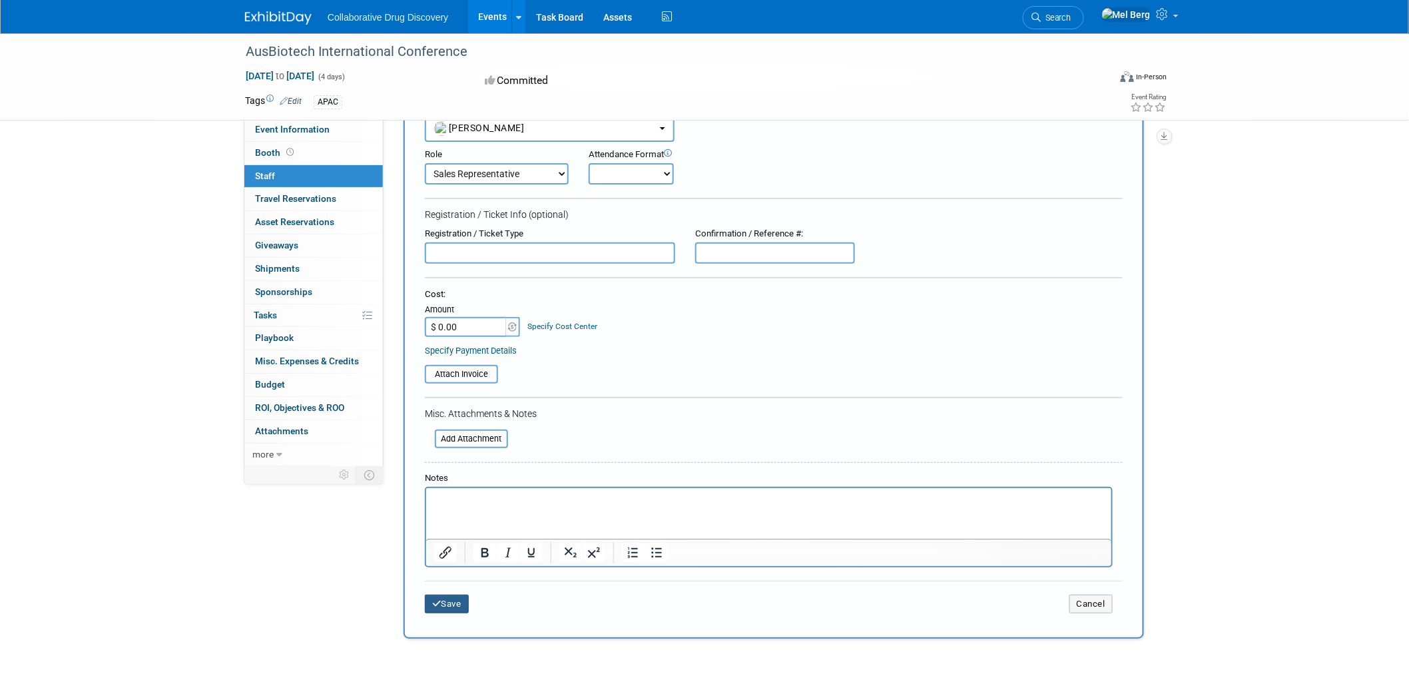
click at [444, 595] on button "Save" at bounding box center [447, 604] width 44 height 19
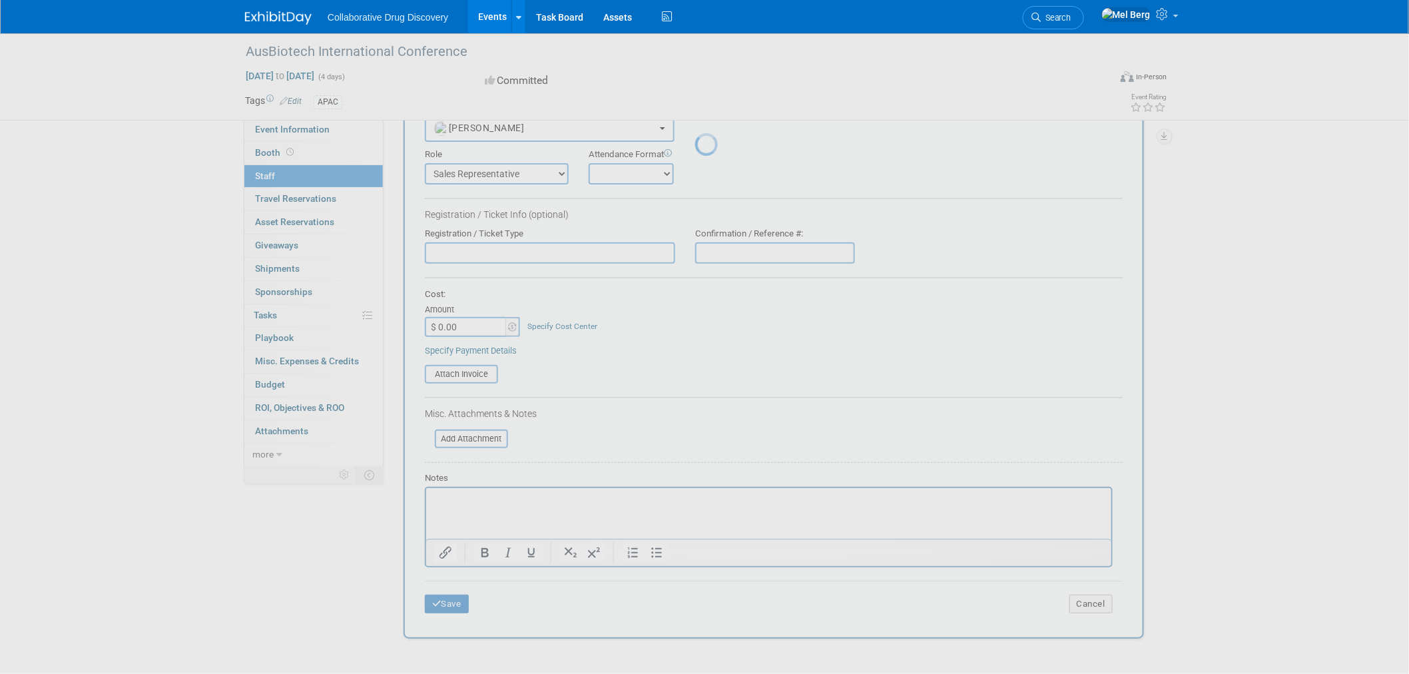
scroll to position [7, 0]
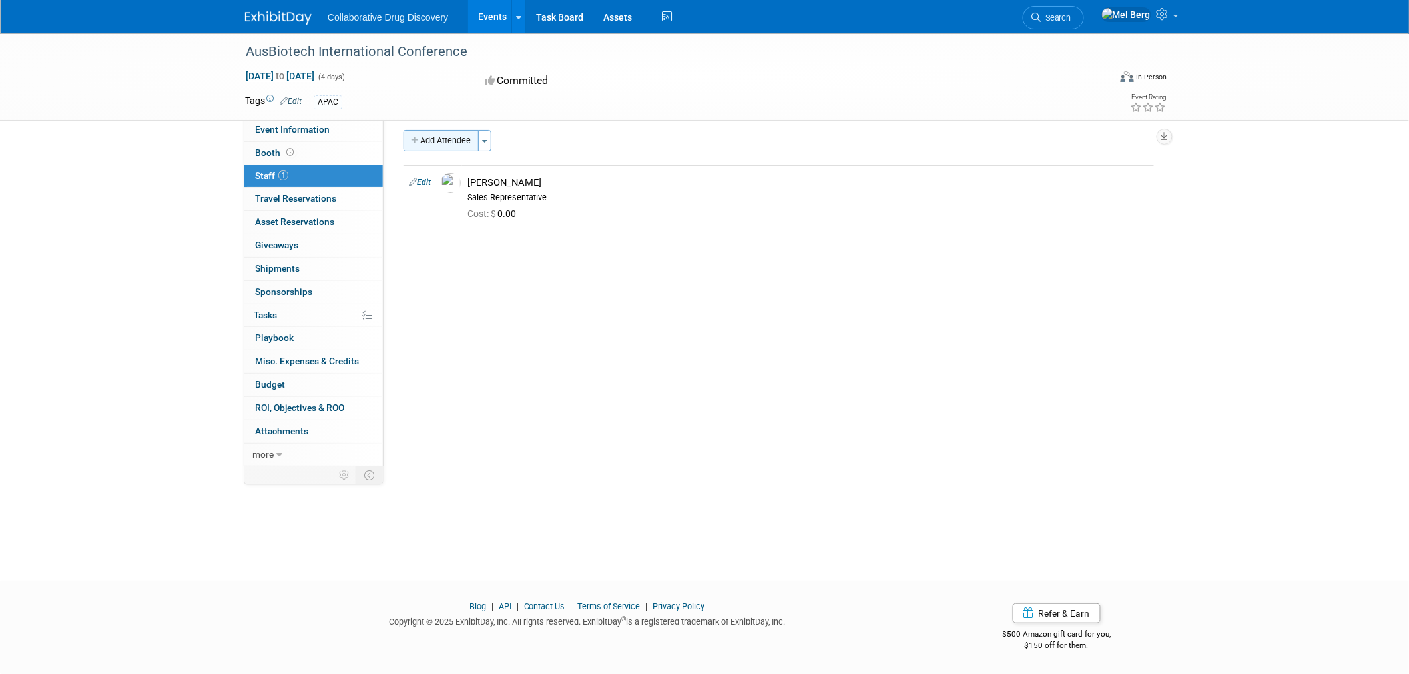
click at [429, 135] on button "Add Attendee" at bounding box center [441, 140] width 75 height 21
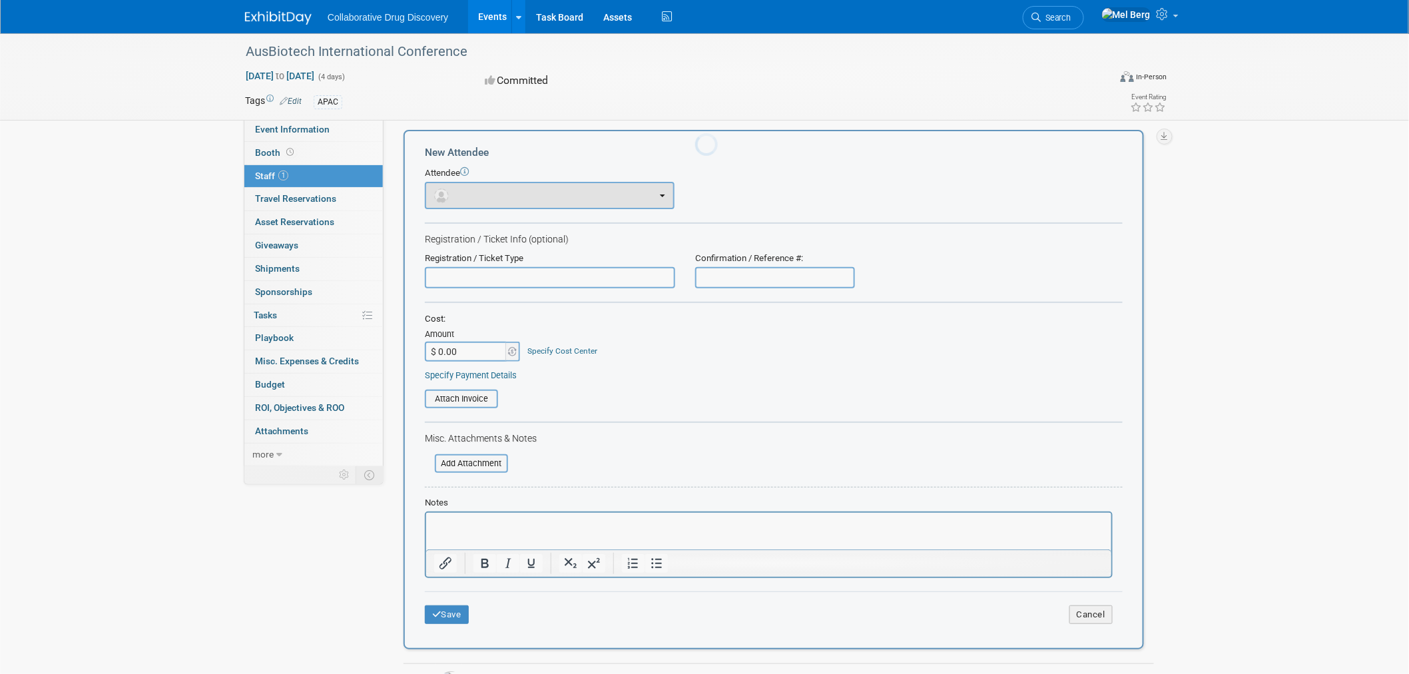
scroll to position [0, 0]
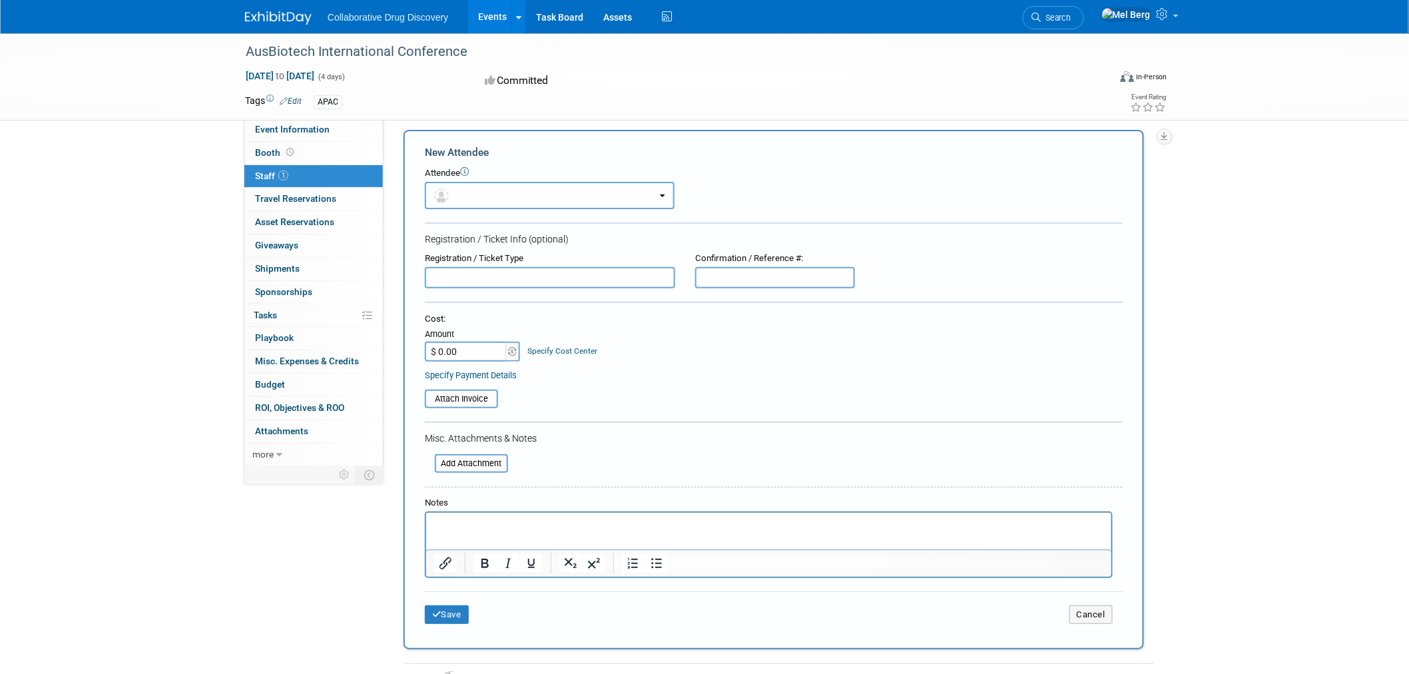
click at [531, 204] on button "button" at bounding box center [550, 195] width 250 height 27
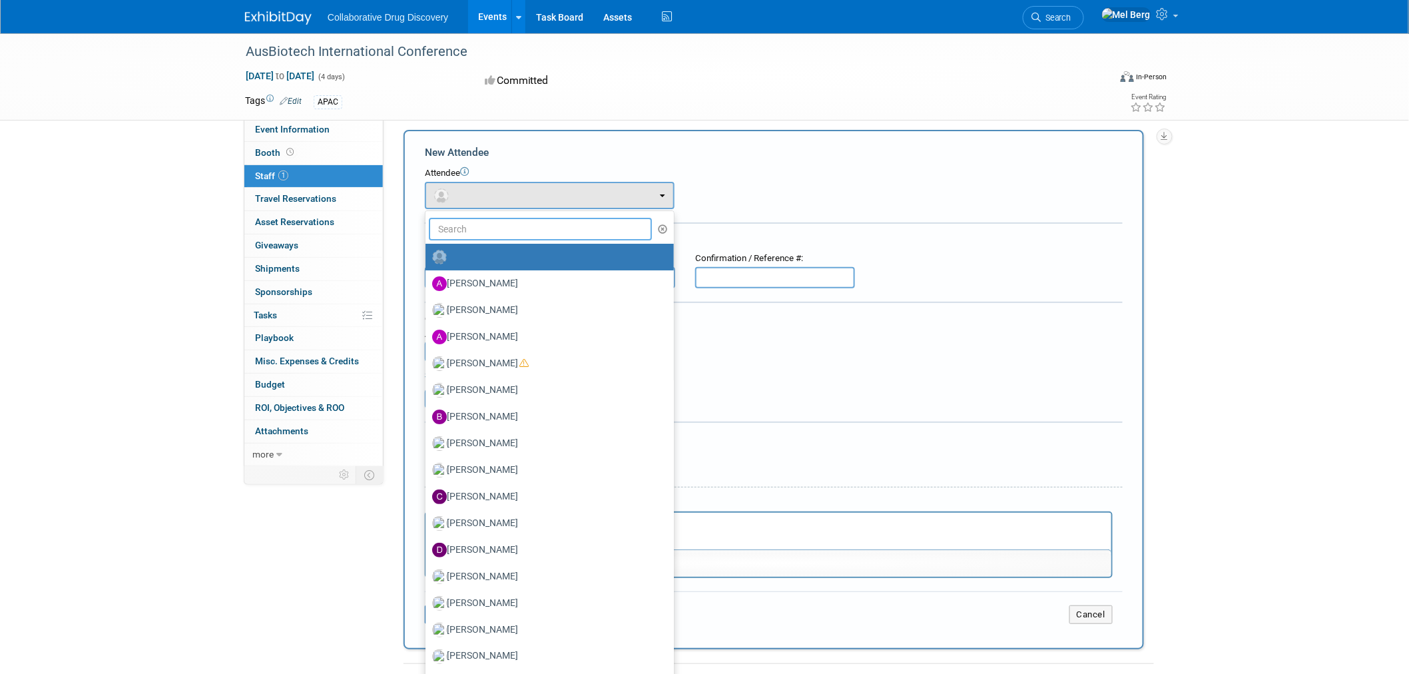
click at [531, 226] on input "text" at bounding box center [540, 229] width 223 height 23
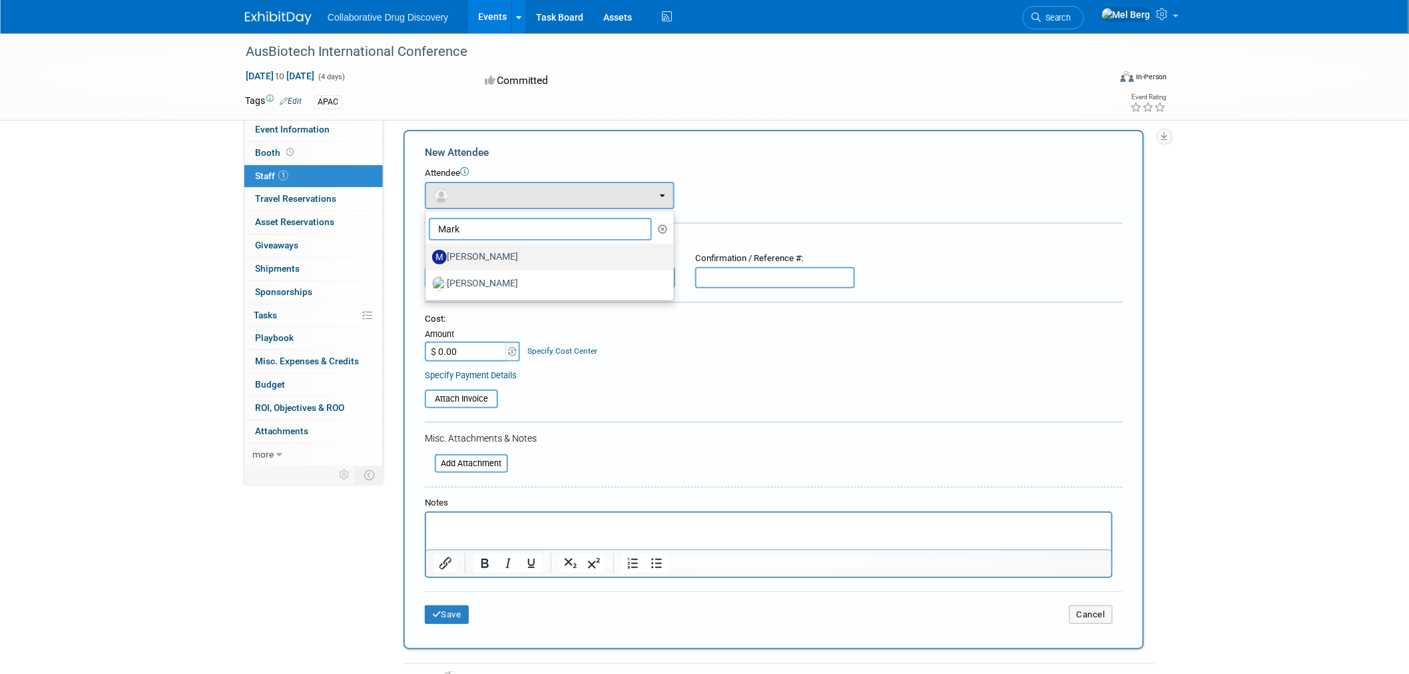
type input "Mark"
click at [521, 247] on label "Mark Garlinghouse" at bounding box center [546, 256] width 228 height 21
click at [427, 251] on input "Mark Garlinghouse" at bounding box center [423, 255] width 9 height 9
select select "771c03a4-9f4a-4616-872e-12f5ae2ffa22"
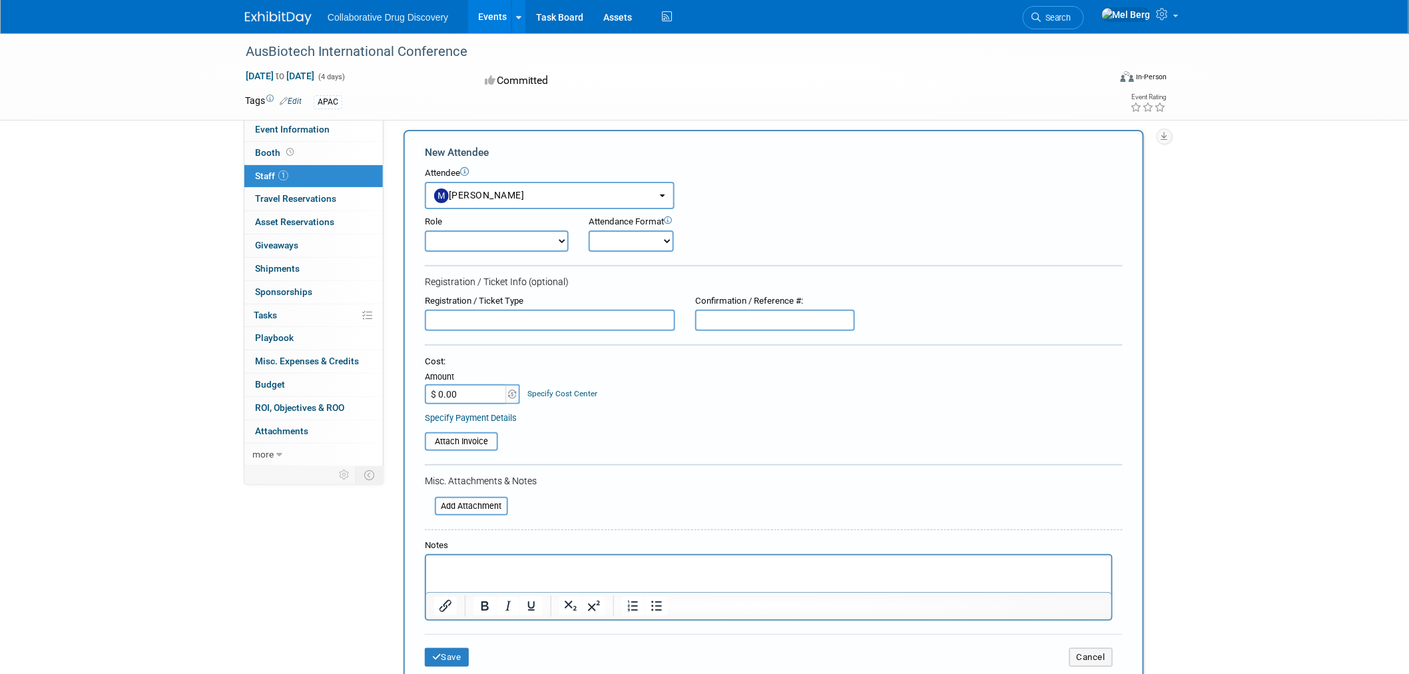
click at [634, 230] on select "Onsite Remote" at bounding box center [631, 240] width 85 height 21
select select "1"
click at [589, 230] on select "Onsite Remote" at bounding box center [631, 240] width 85 height 21
click at [442, 648] on button "Save" at bounding box center [447, 657] width 44 height 19
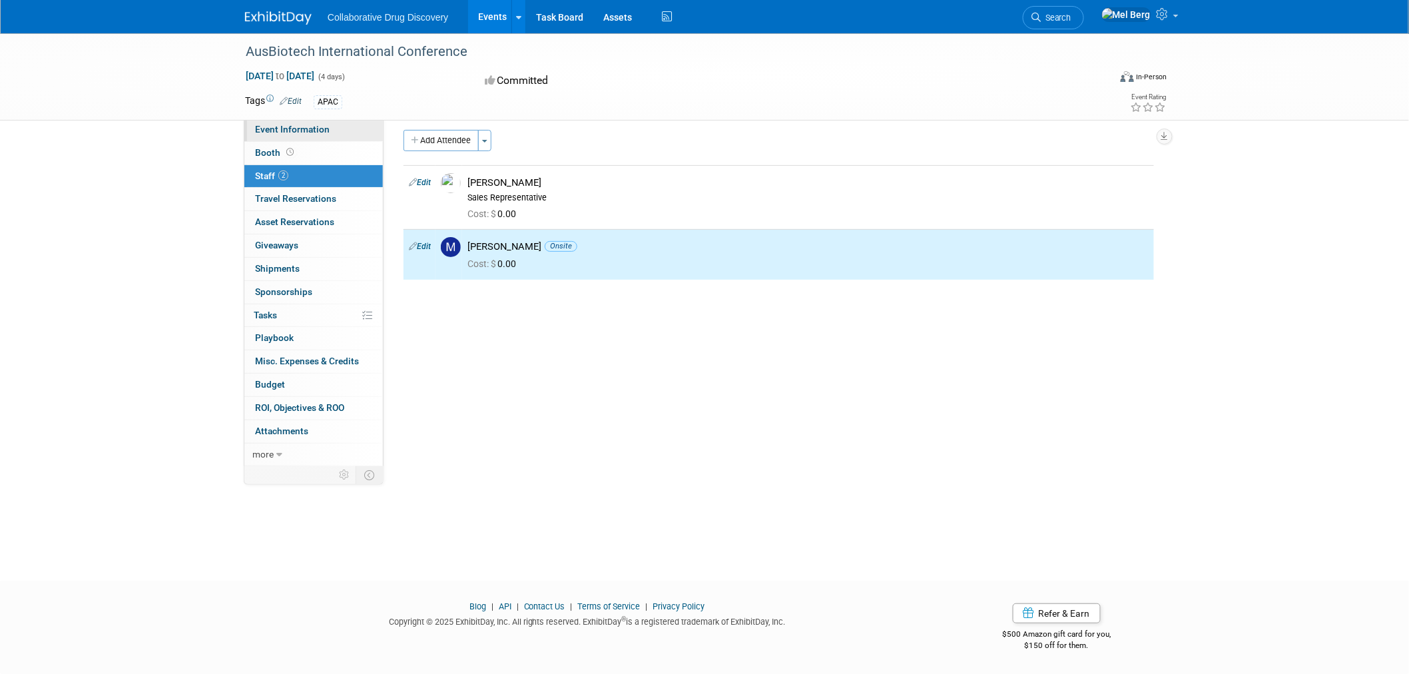
click at [280, 133] on span "Event Information" at bounding box center [292, 129] width 75 height 11
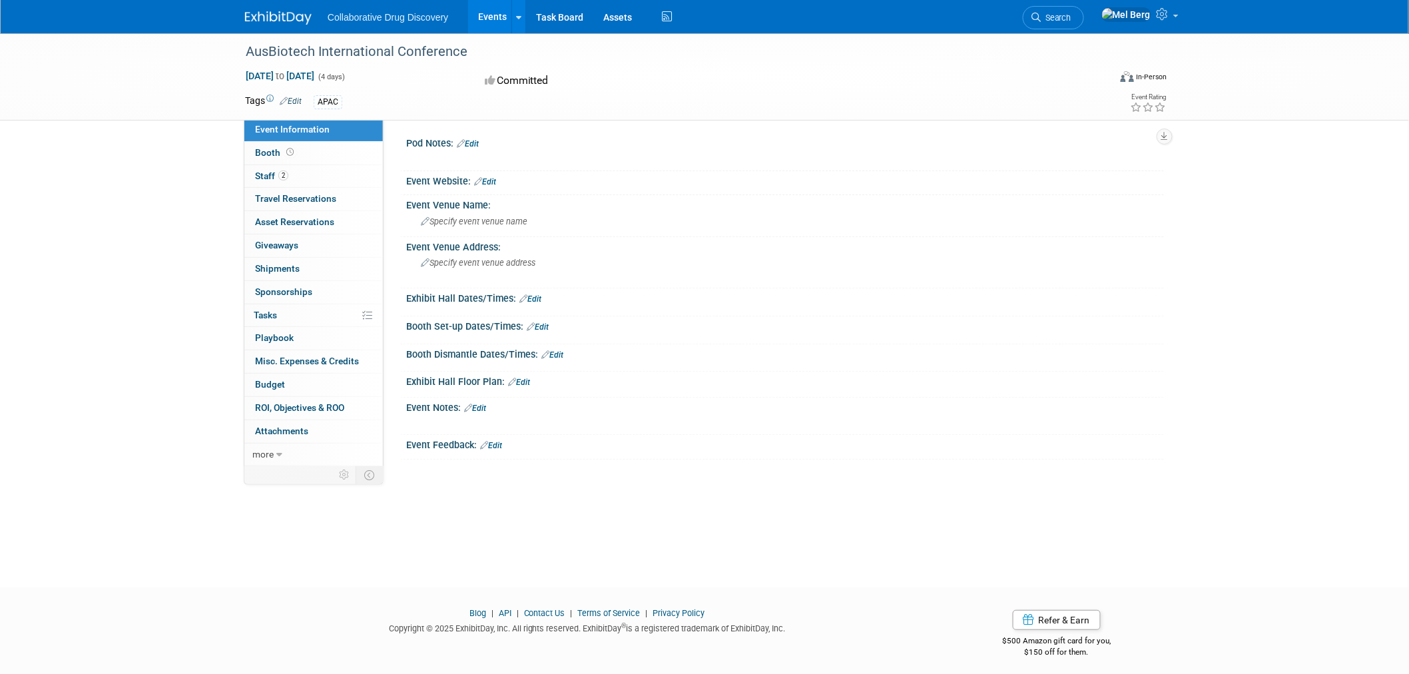
click at [489, 408] on div "Event Notes: Edit" at bounding box center [785, 406] width 758 height 17
click at [476, 404] on link "Edit" at bounding box center [475, 408] width 22 height 9
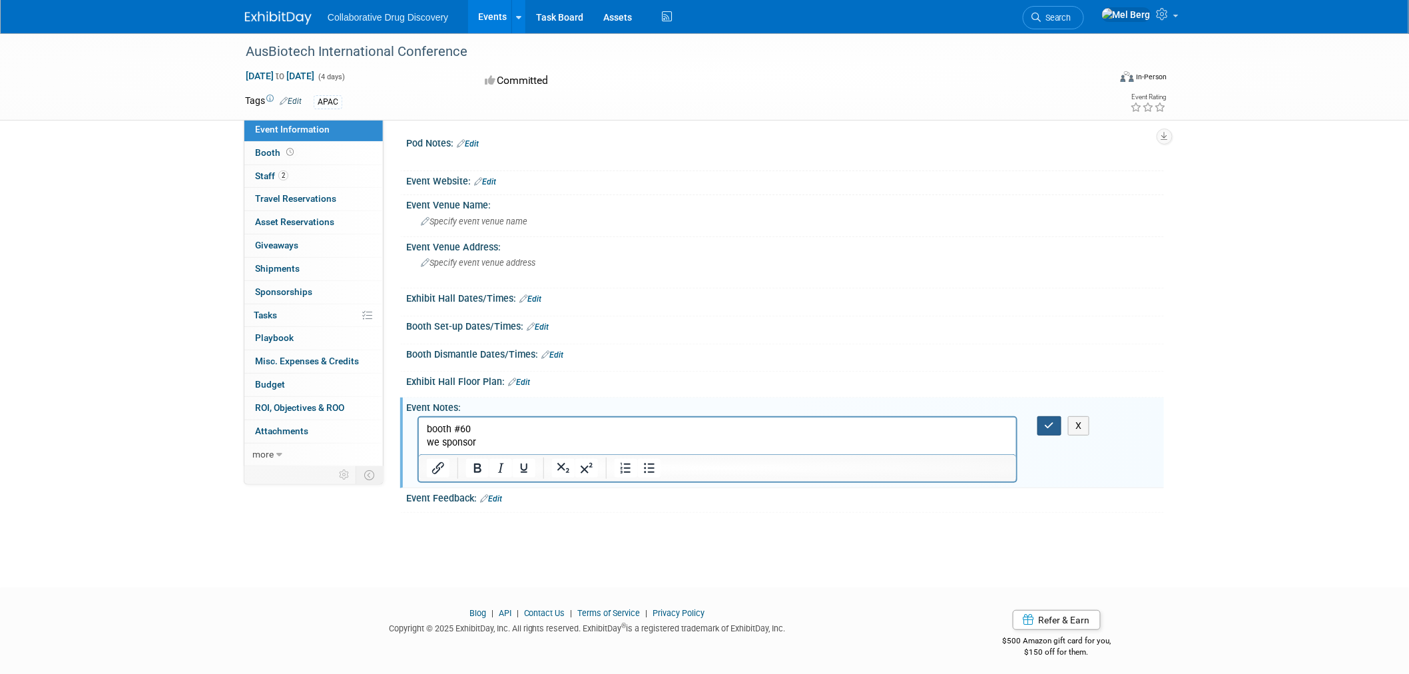
click at [1060, 421] on button "button" at bounding box center [1049, 425] width 25 height 19
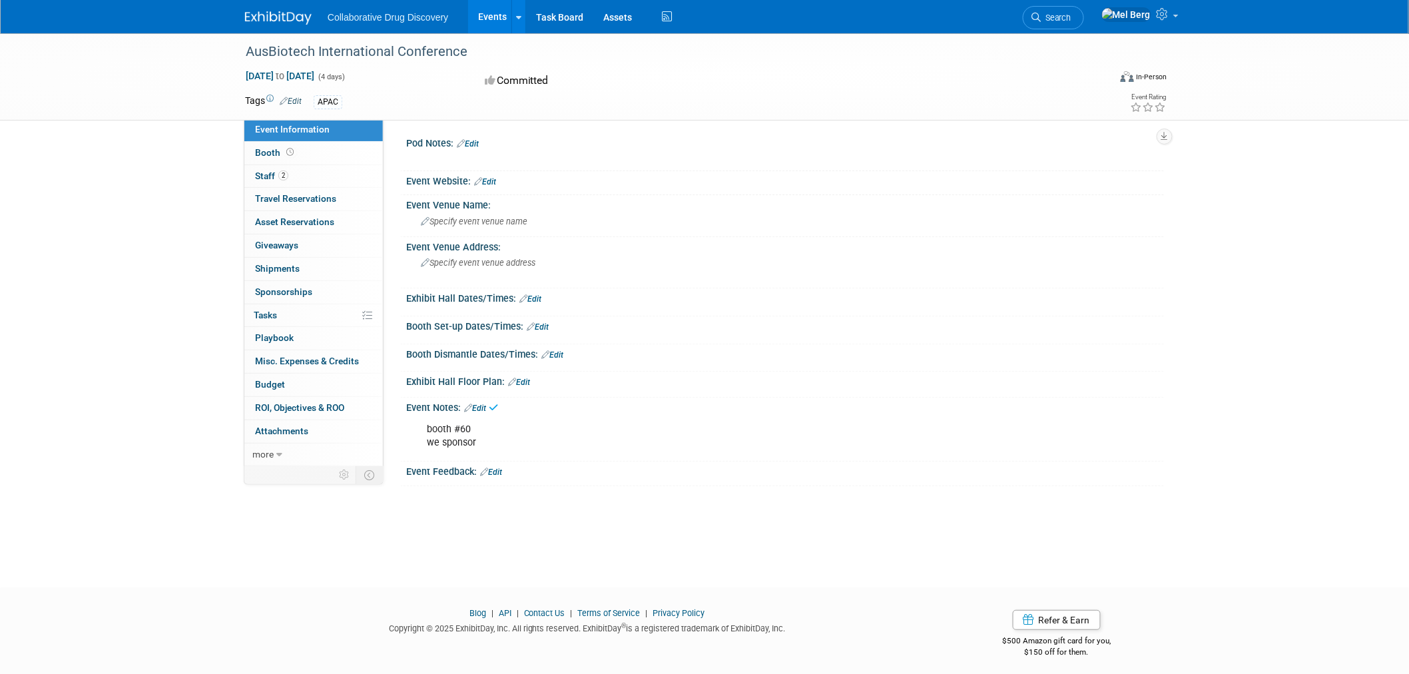
click at [291, 97] on link "Edit" at bounding box center [291, 101] width 22 height 9
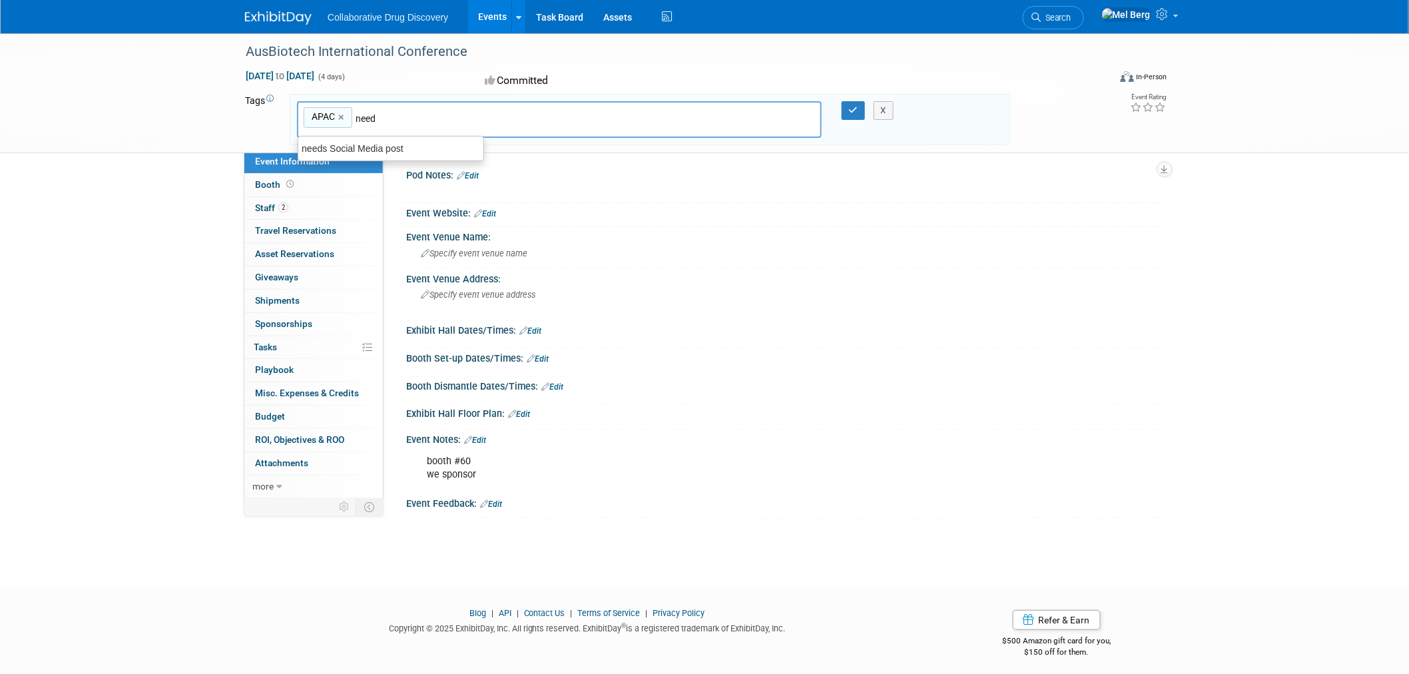
type input "needs"
click at [378, 146] on div "needs Social Media post" at bounding box center [391, 148] width 186 height 19
type input "APAC, needs Social Media post"
click at [851, 103] on button "button" at bounding box center [854, 110] width 24 height 19
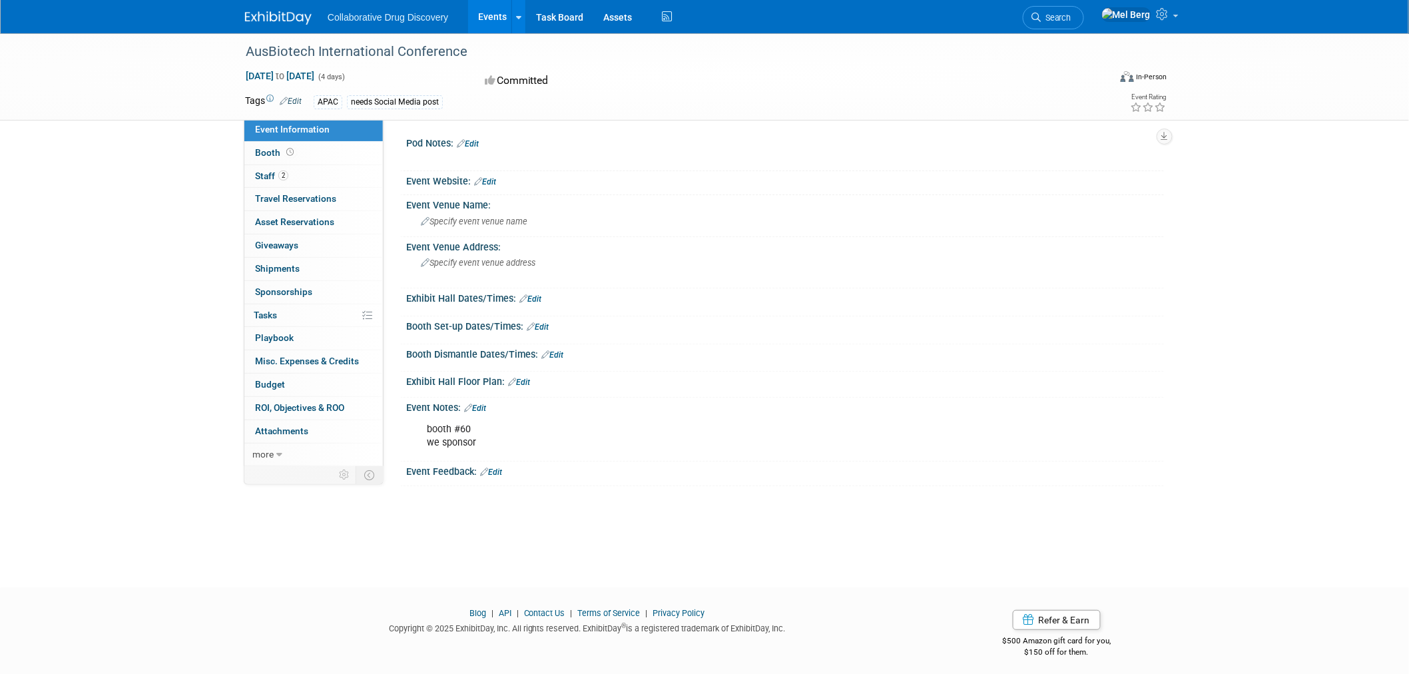
click at [290, 15] on img at bounding box center [278, 17] width 67 height 13
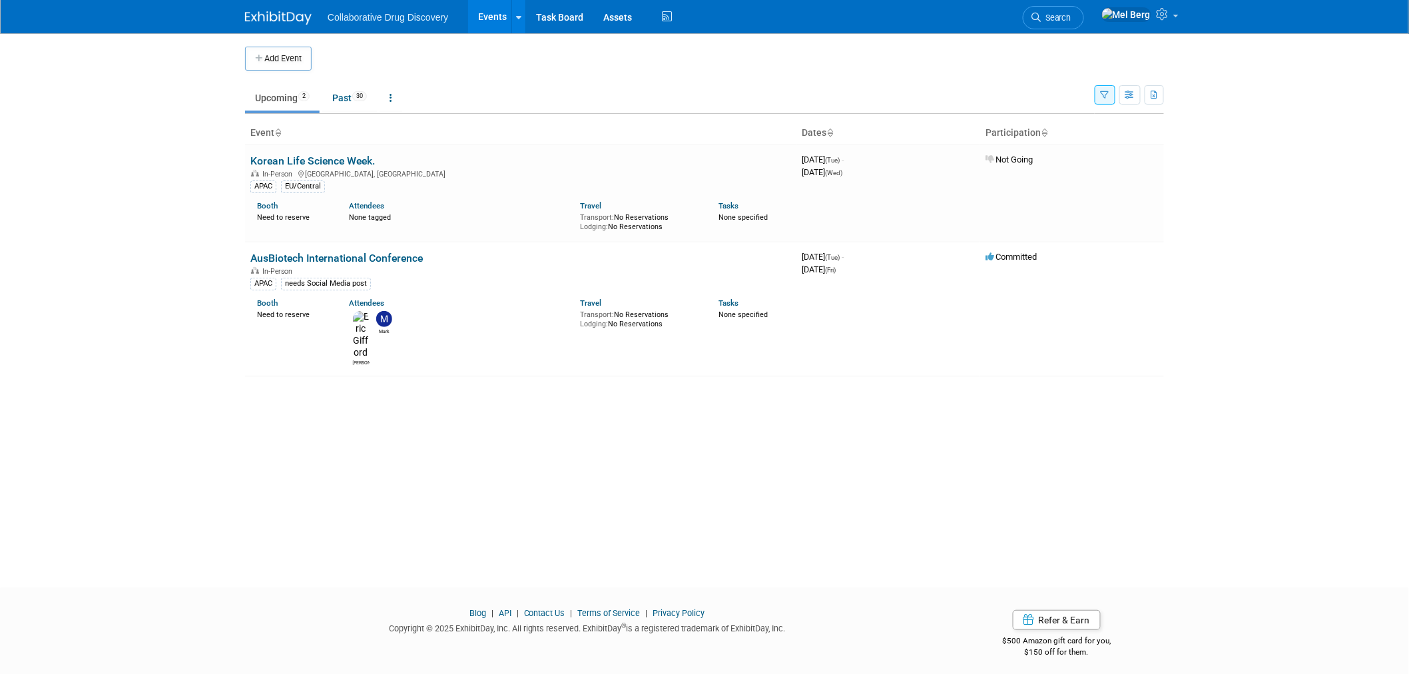
click at [1108, 100] on button "button" at bounding box center [1105, 94] width 21 height 19
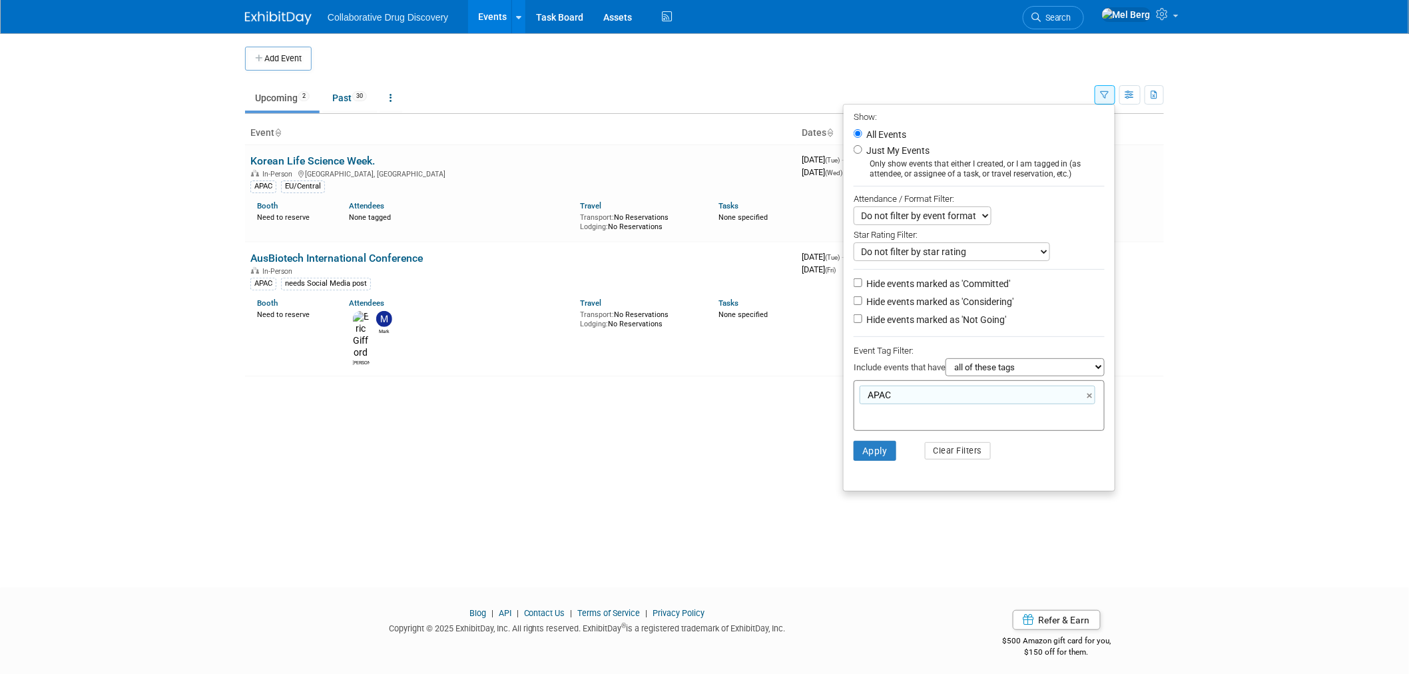
click at [1089, 396] on link "×" at bounding box center [1091, 395] width 9 height 15
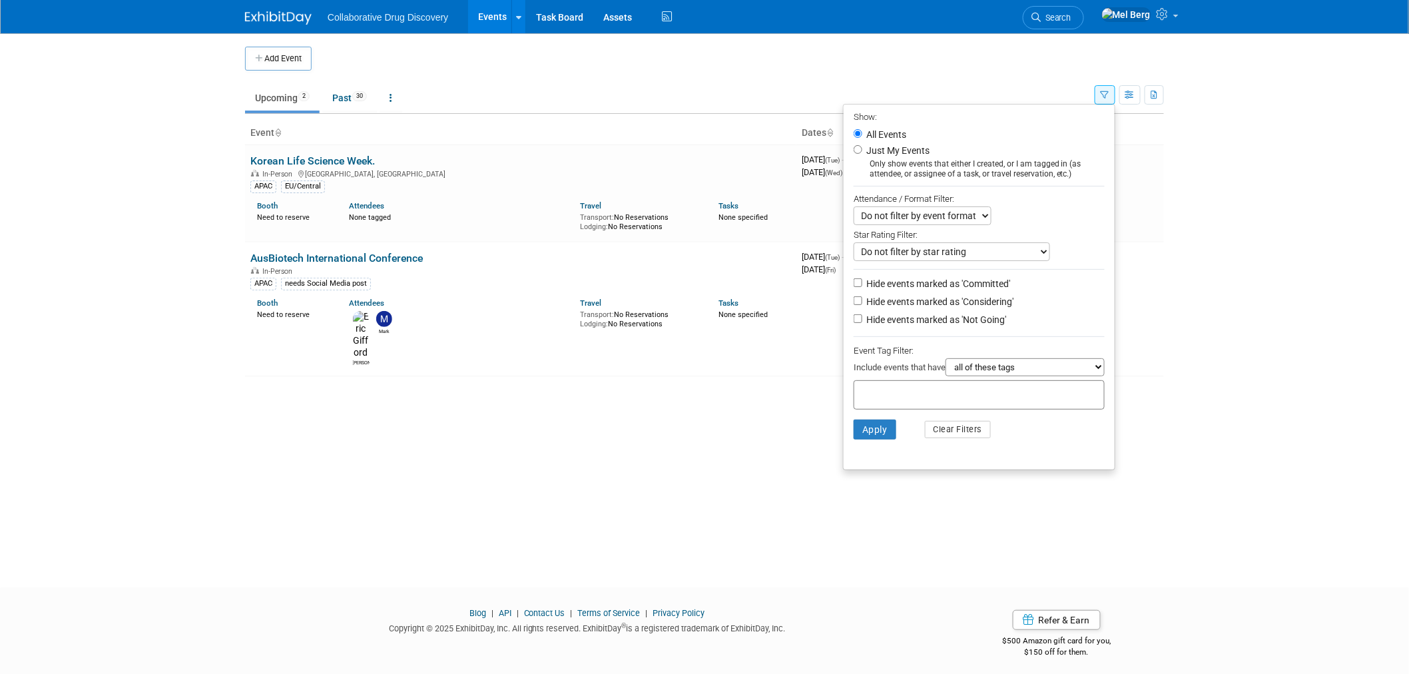
click at [967, 306] on label "Hide events marked as 'Considering'" at bounding box center [939, 301] width 150 height 13
click at [862, 305] on input "Hide events marked as 'Considering'" at bounding box center [858, 300] width 9 height 9
checkbox input "true"
click at [956, 315] on label "Hide events marked as 'Not Going'" at bounding box center [935, 319] width 142 height 13
click at [862, 315] on input "Hide events marked as 'Not Going'" at bounding box center [858, 318] width 9 height 9
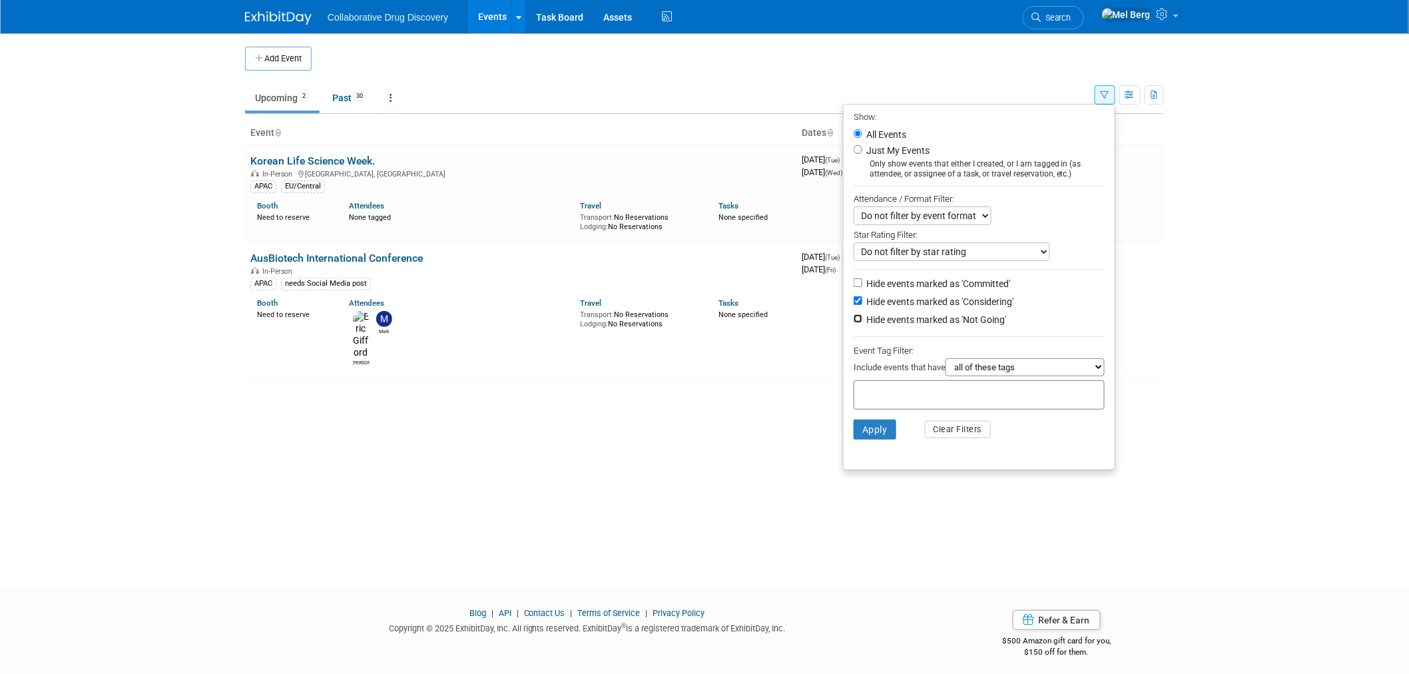
checkbox input "true"
click at [876, 425] on button "Apply" at bounding box center [875, 429] width 43 height 20
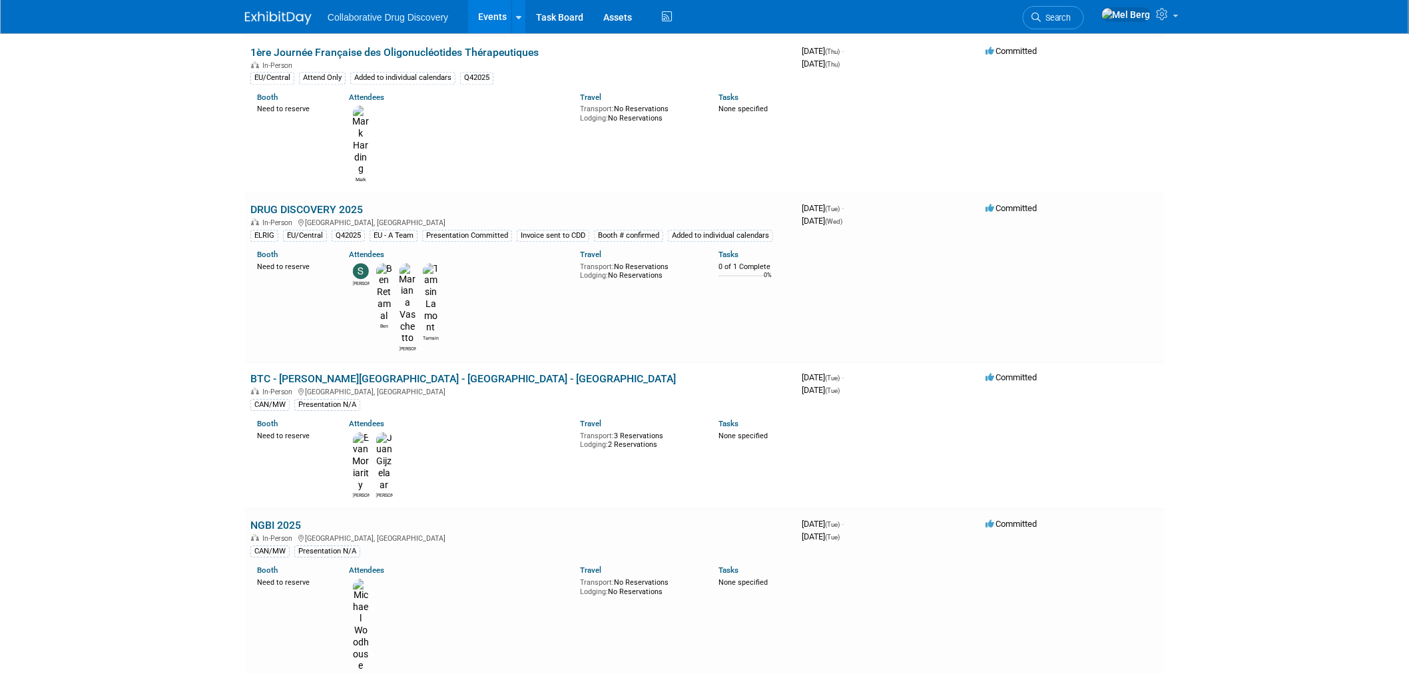
scroll to position [3625, 0]
